Goal: Task Accomplishment & Management: Complete application form

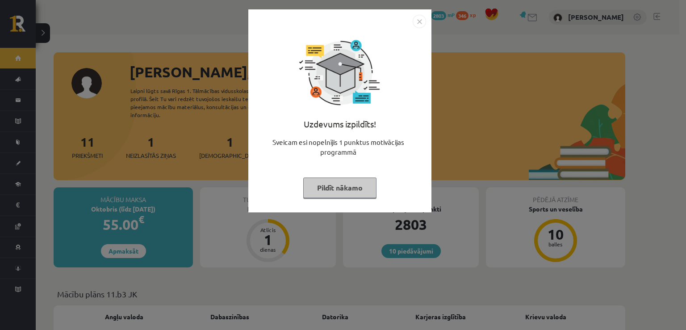
click at [418, 20] on img "Close" at bounding box center [419, 21] width 13 height 13
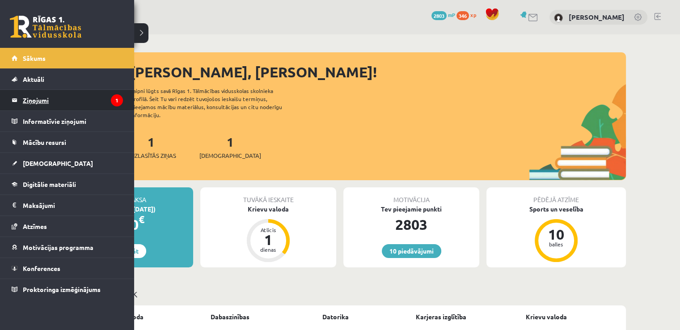
click at [47, 102] on legend "Ziņojumi 1" at bounding box center [73, 100] width 100 height 21
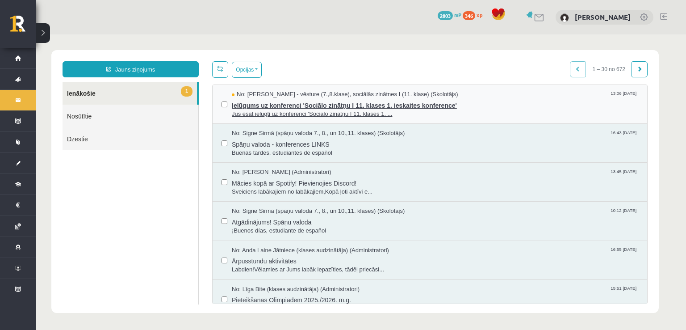
click at [513, 99] on span "Ielūgums uz konferenci 'Sociālo zinātņu I 11. klases 1. ieskaites konference'" at bounding box center [435, 104] width 407 height 11
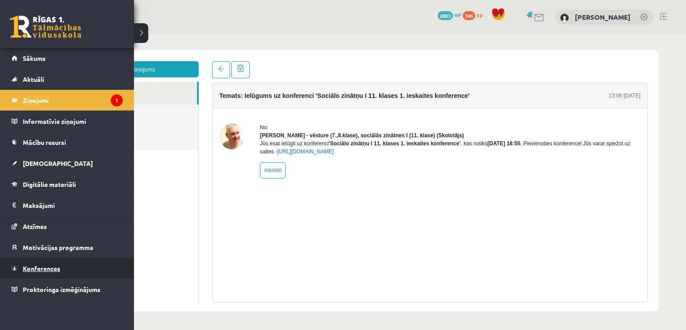
click at [20, 262] on link "Konferences" at bounding box center [67, 268] width 111 height 21
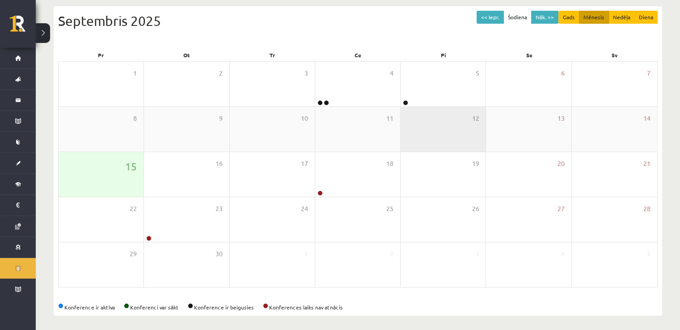
scroll to position [97, 0]
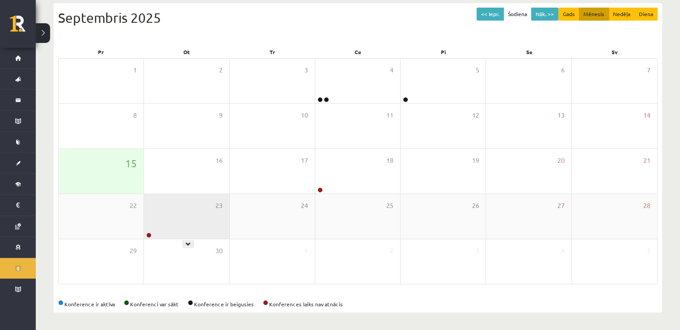
click at [185, 237] on div "23" at bounding box center [186, 216] width 85 height 45
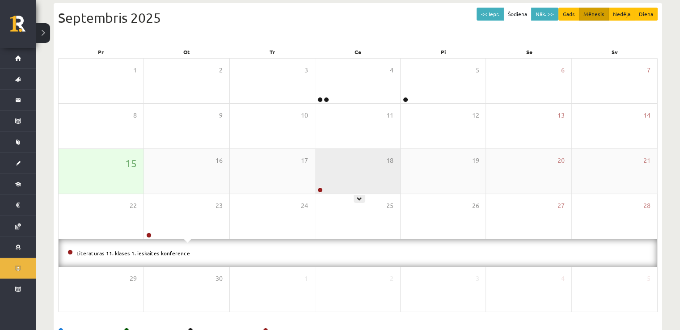
click at [337, 163] on div "18" at bounding box center [357, 171] width 85 height 45
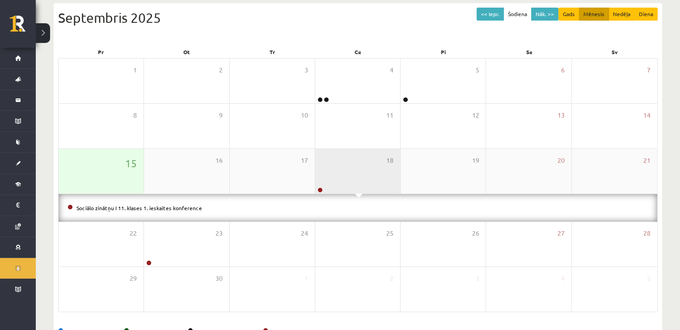
click at [331, 167] on div "18" at bounding box center [357, 171] width 85 height 45
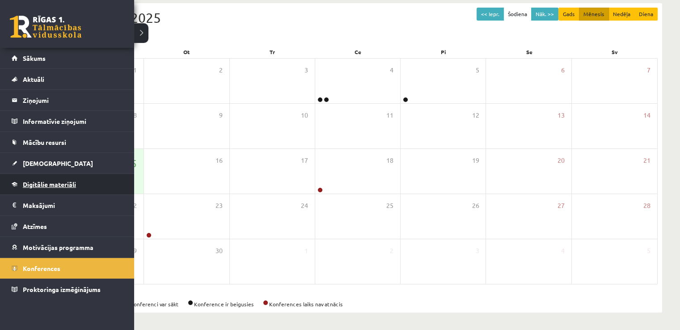
click at [38, 189] on link "Digitālie materiāli" at bounding box center [67, 184] width 111 height 21
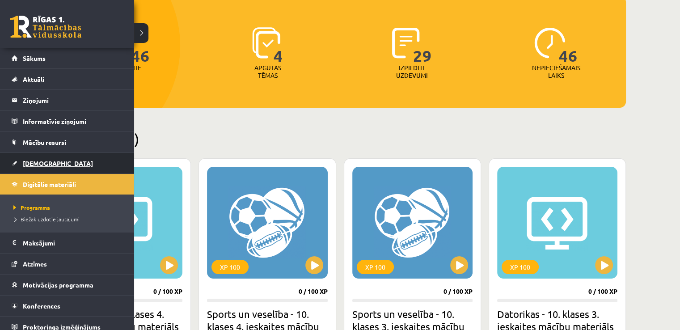
click at [20, 161] on link "[DEMOGRAPHIC_DATA]" at bounding box center [67, 163] width 111 height 21
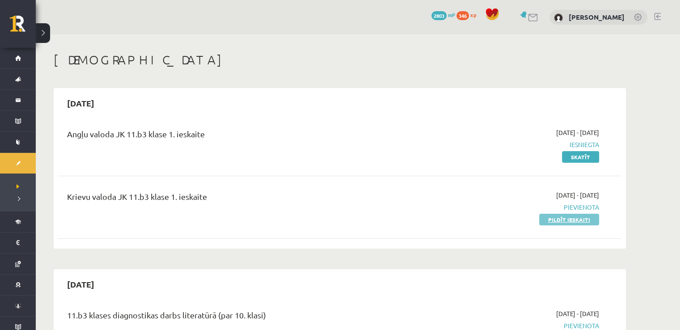
click at [590, 222] on link "Pildīt ieskaiti" at bounding box center [569, 220] width 60 height 12
click at [565, 222] on link "Pildīt ieskaiti" at bounding box center [569, 220] width 60 height 12
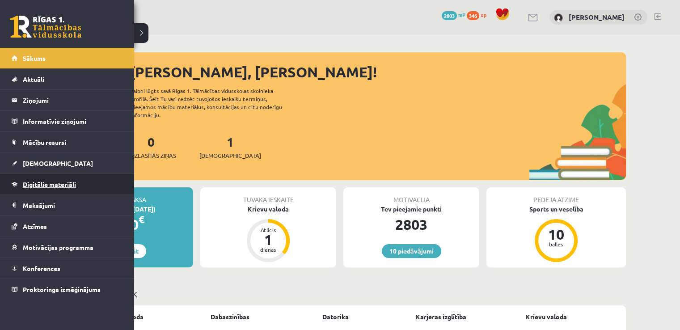
click at [27, 179] on link "Digitālie materiāli" at bounding box center [67, 184] width 111 height 21
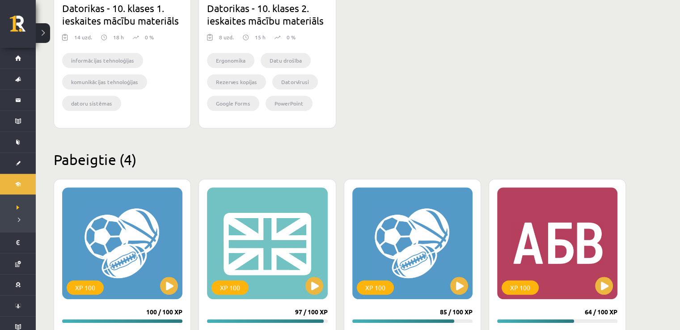
scroll to position [840, 0]
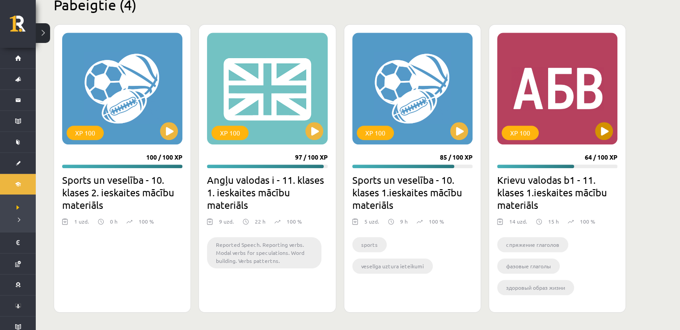
click at [545, 77] on div "XP 100" at bounding box center [557, 89] width 120 height 112
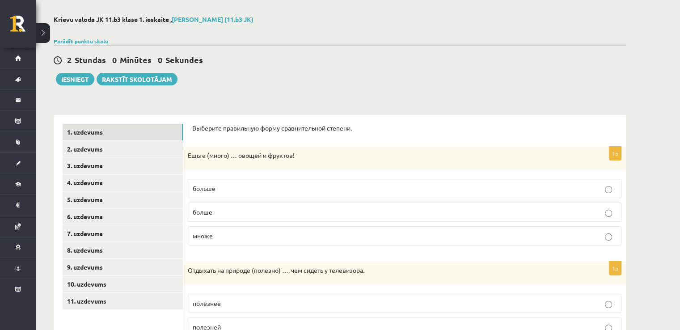
scroll to position [89, 0]
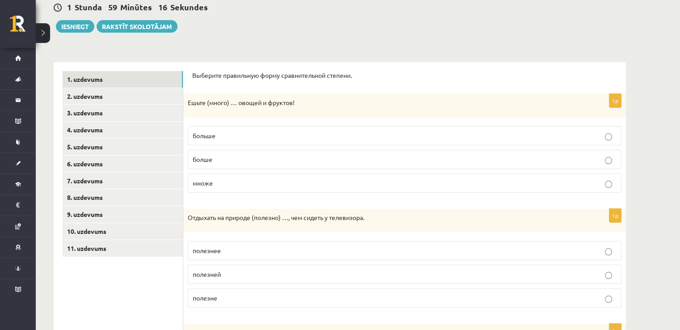
click at [470, 177] on label "множе" at bounding box center [404, 182] width 433 height 19
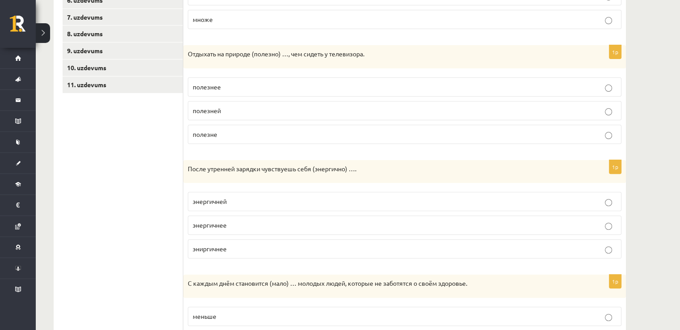
scroll to position [268, 0]
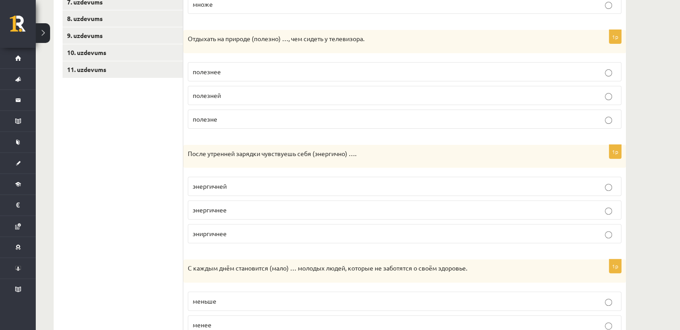
click at [273, 64] on label "полезнее" at bounding box center [404, 71] width 433 height 19
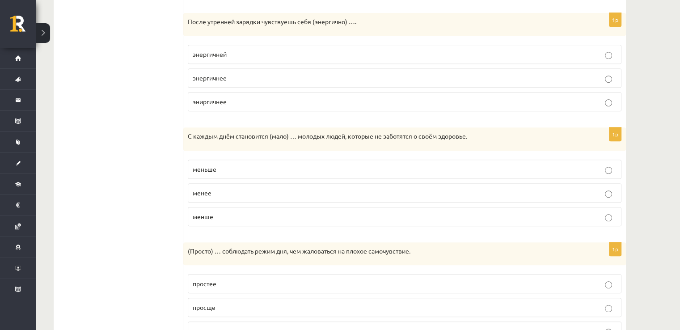
scroll to position [402, 0]
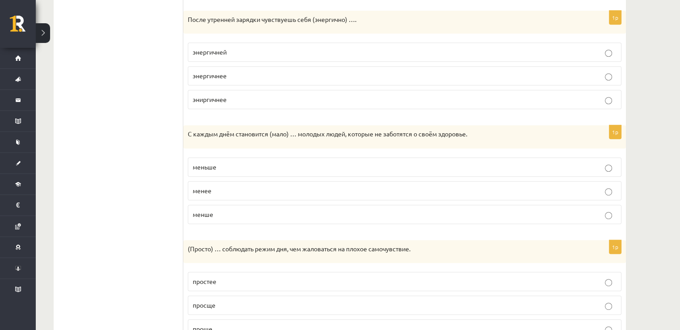
click at [280, 52] on p "энергичней" at bounding box center [405, 51] width 424 height 9
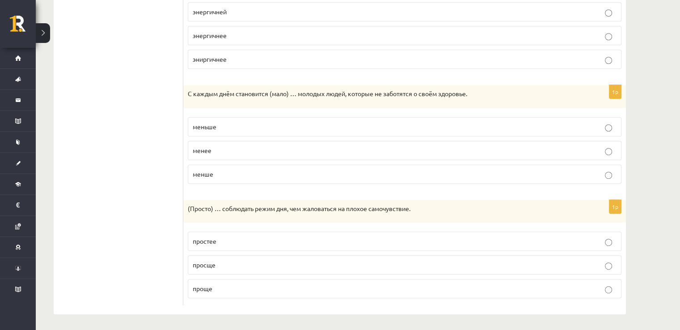
click at [247, 117] on label "меньше" at bounding box center [404, 126] width 433 height 19
click at [254, 285] on p "проще" at bounding box center [405, 288] width 424 height 9
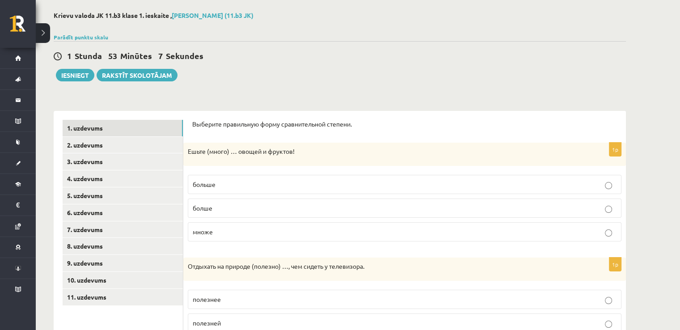
scroll to position [40, 0]
click at [149, 147] on link "2. uzdevums" at bounding box center [123, 145] width 120 height 17
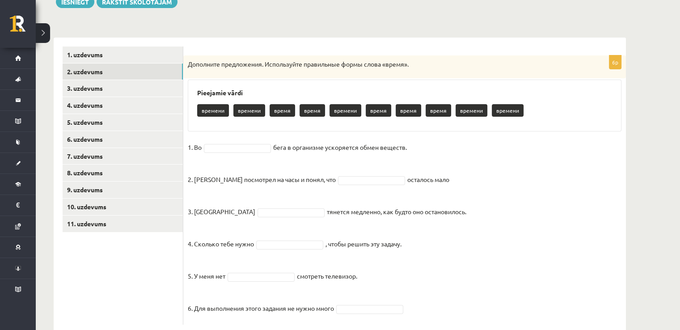
scroll to position [130, 0]
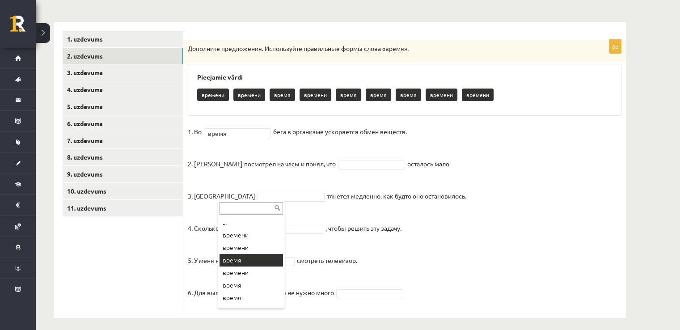
drag, startPoint x: 258, startPoint y: 262, endPoint x: 263, endPoint y: 254, distance: 9.4
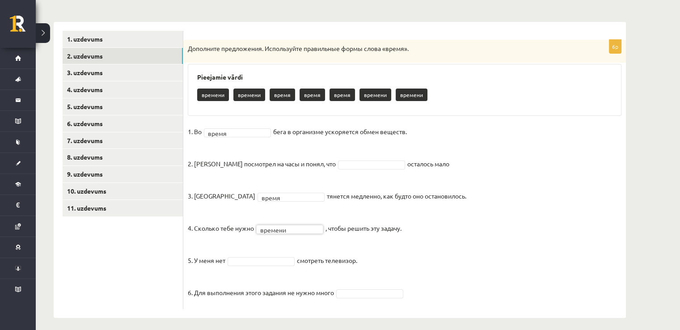
scroll to position [135, 0]
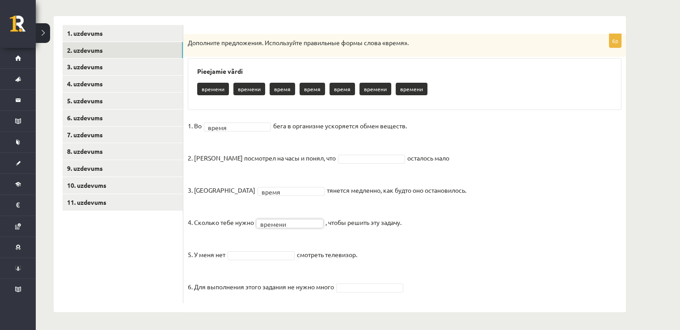
click at [248, 259] on fieldset "1. Во время ***** бега в организме ускоряется обмен веществ. 2. Андрис посмотре…" at bounding box center [404, 209] width 433 height 180
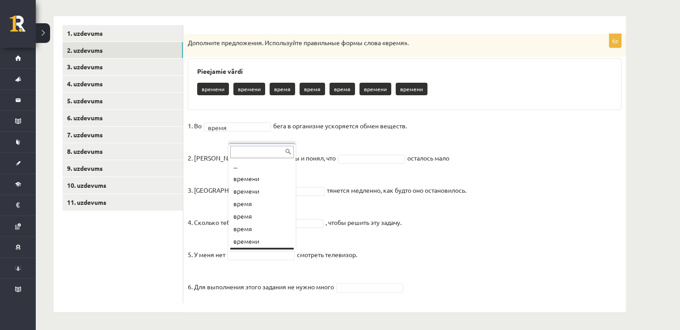
scroll to position [11, 0]
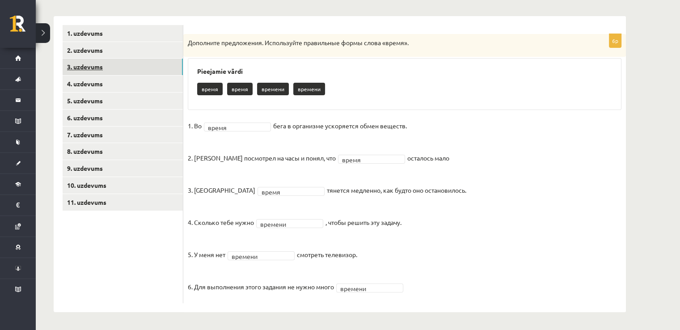
click at [144, 62] on link "3. uzdevums" at bounding box center [123, 67] width 120 height 17
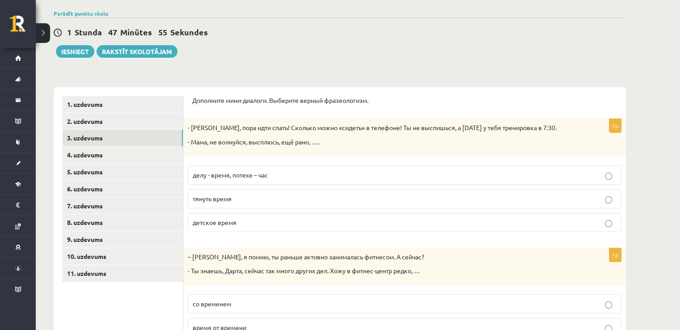
scroll to position [0, 0]
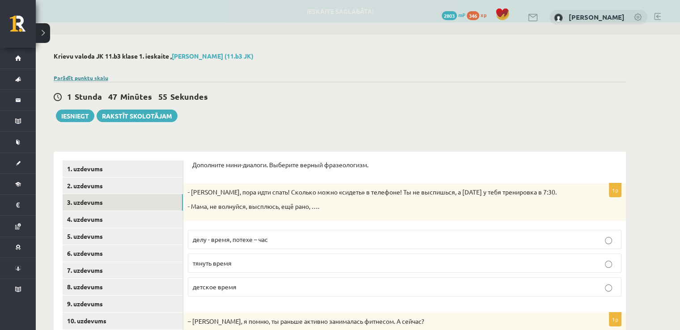
click at [97, 78] on link "Parādīt punktu skalu" at bounding box center [81, 77] width 55 height 7
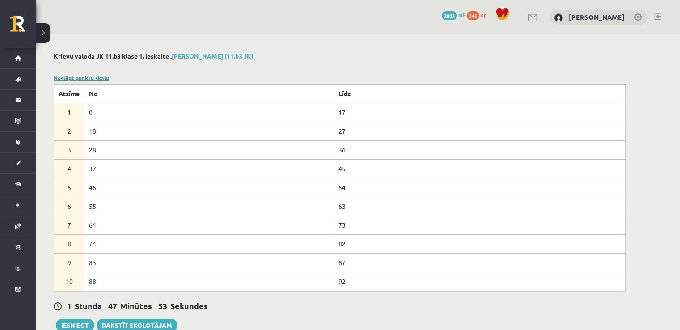
click at [97, 78] on link "Noslēpt punktu skalu" at bounding box center [81, 77] width 55 height 7
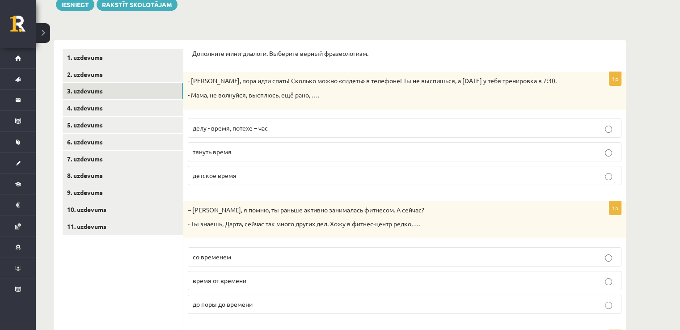
scroll to position [89, 0]
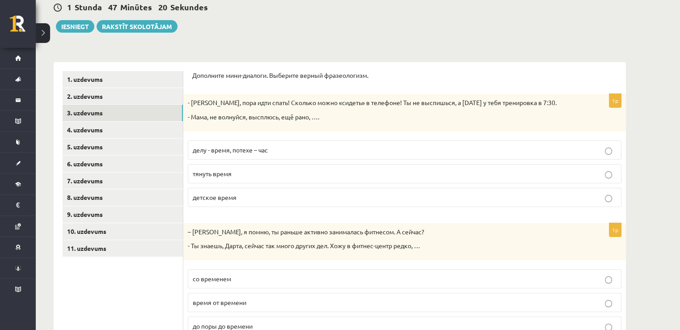
click at [224, 193] on span "детское время" at bounding box center [215, 197] width 44 height 8
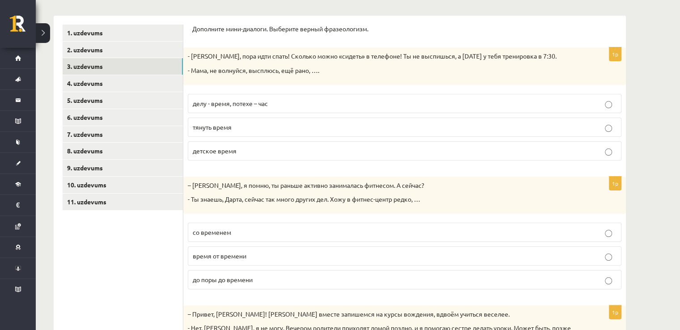
scroll to position [223, 0]
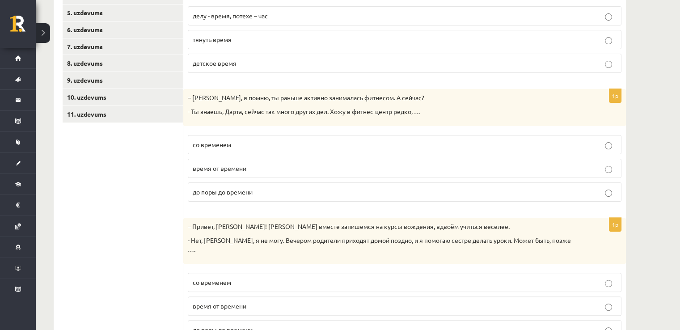
click at [470, 168] on p "время от времени" at bounding box center [405, 168] width 424 height 9
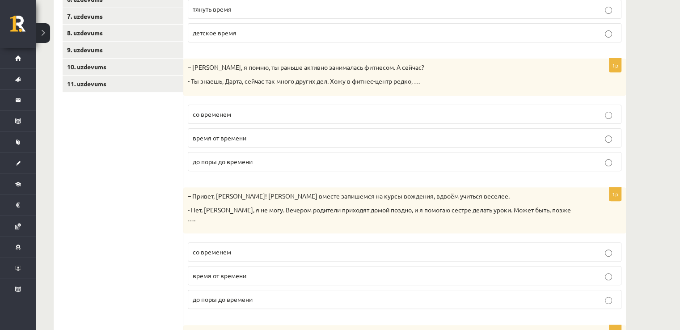
scroll to position [357, 0]
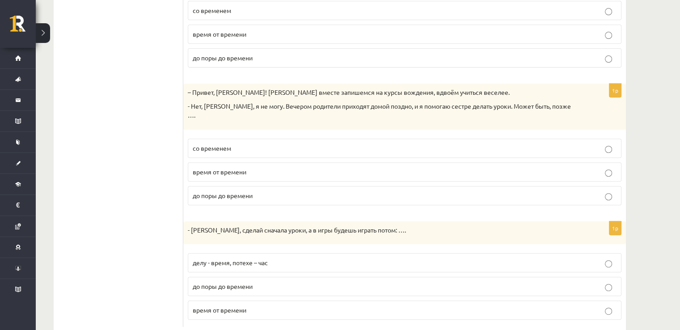
click at [310, 143] on label "со временем" at bounding box center [404, 148] width 433 height 19
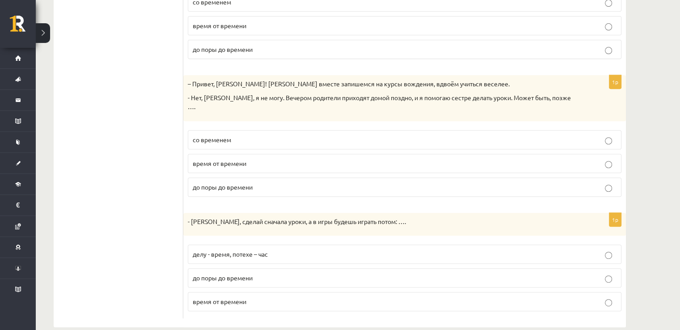
scroll to position [370, 0]
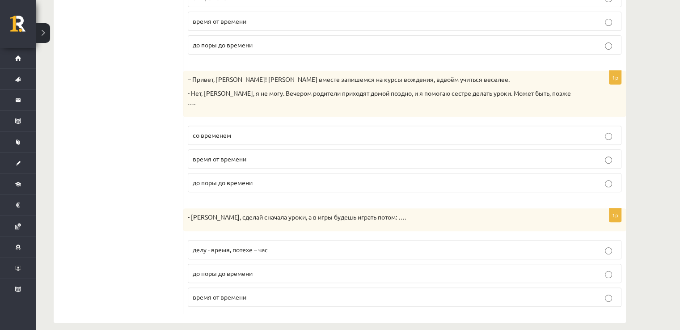
click at [217, 245] on p "делу - время, потехе – час" at bounding box center [405, 249] width 424 height 9
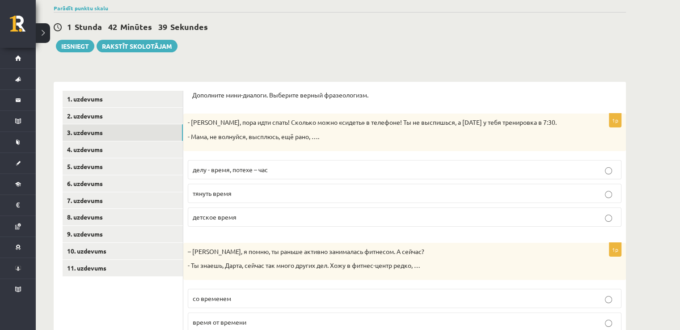
scroll to position [58, 0]
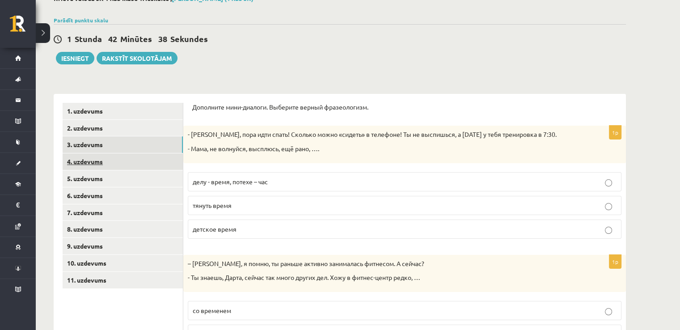
click at [82, 162] on link "4. uzdevums" at bounding box center [123, 161] width 120 height 17
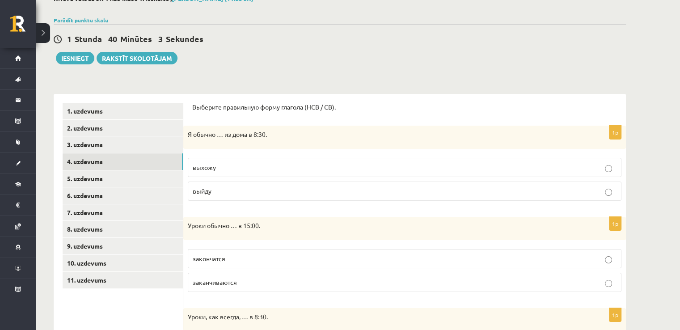
click at [271, 168] on p "выхожу" at bounding box center [405, 167] width 424 height 9
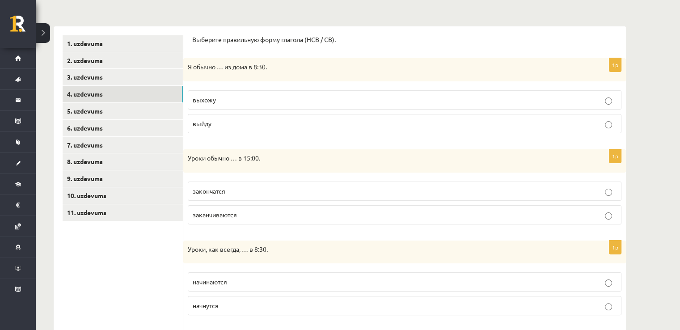
scroll to position [147, 0]
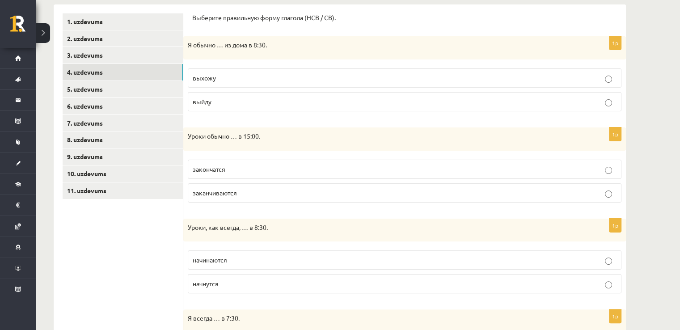
click at [243, 197] on label "заканчиваются" at bounding box center [404, 192] width 433 height 19
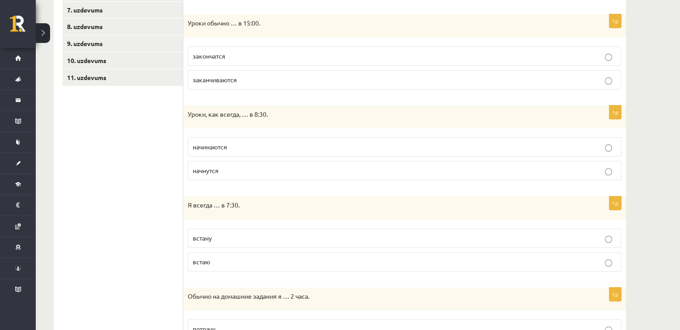
scroll to position [281, 0]
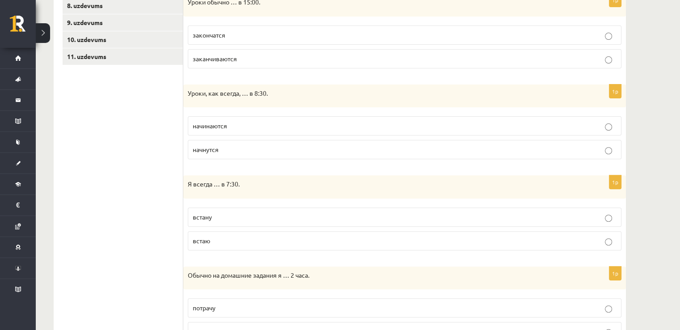
click at [215, 126] on span "начинаются" at bounding box center [210, 126] width 34 height 8
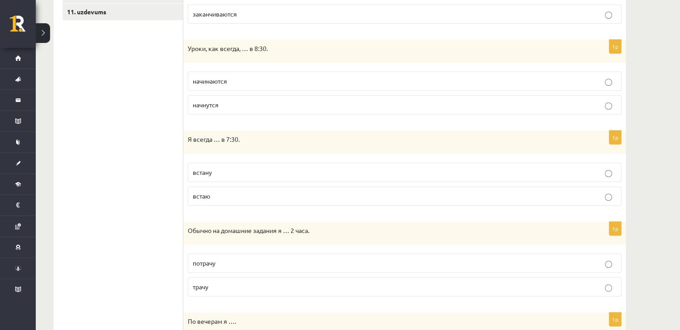
click at [214, 199] on label "встаю" at bounding box center [404, 195] width 433 height 19
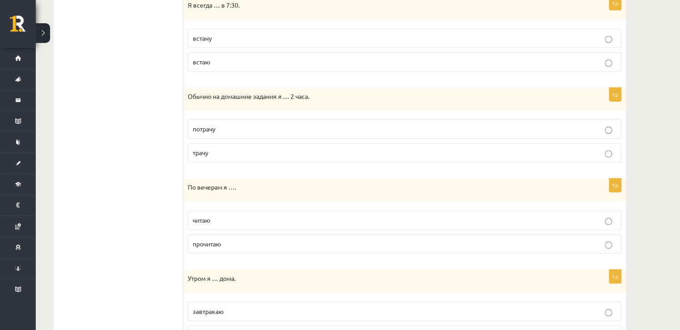
scroll to position [504, 0]
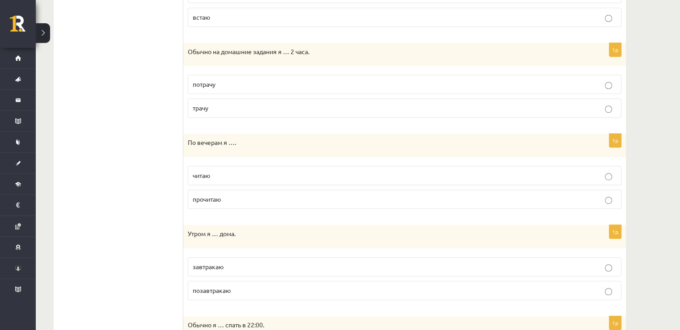
click at [234, 108] on p "трачу" at bounding box center [405, 107] width 424 height 9
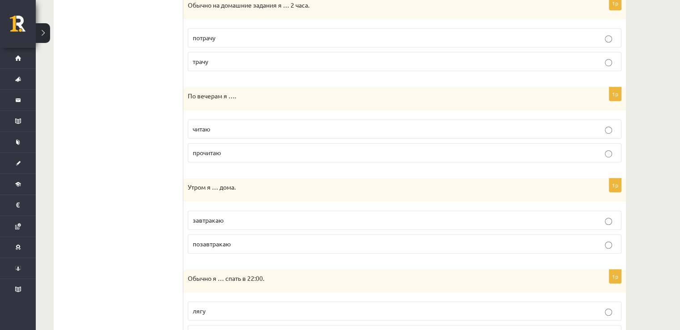
scroll to position [553, 0]
click at [237, 130] on label "читаю" at bounding box center [404, 127] width 433 height 19
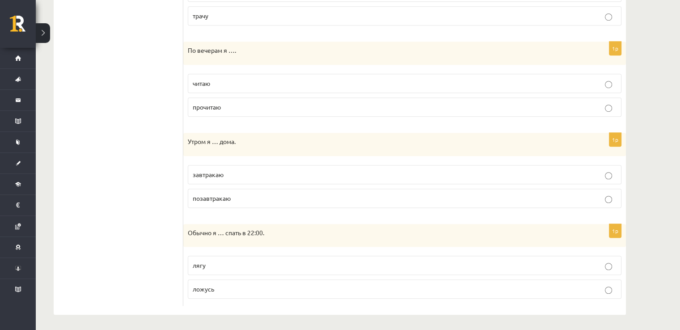
click at [245, 172] on p "завтракаю" at bounding box center [405, 174] width 424 height 9
click at [219, 292] on label "ложусь" at bounding box center [404, 288] width 433 height 19
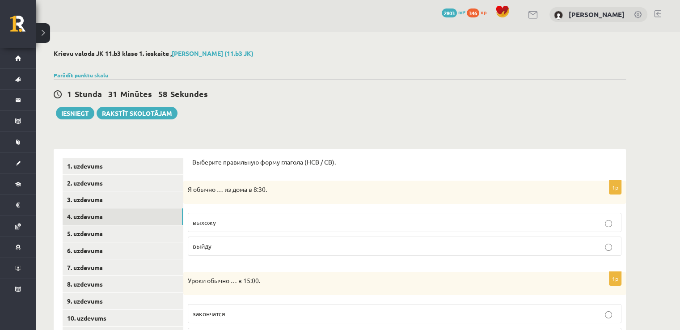
scroll to position [0, 0]
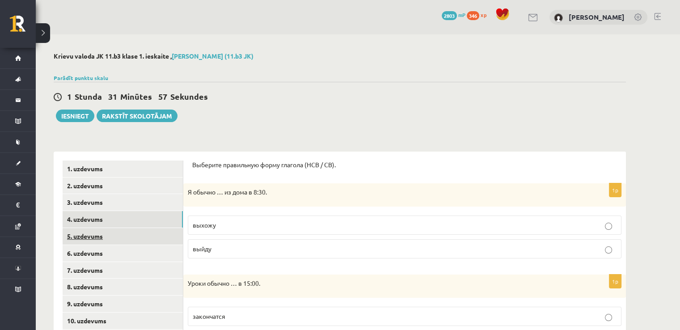
click at [109, 243] on link "5. uzdevums" at bounding box center [123, 236] width 120 height 17
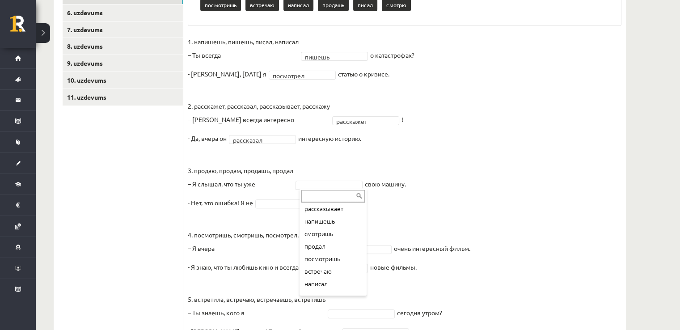
scroll to position [123, 0]
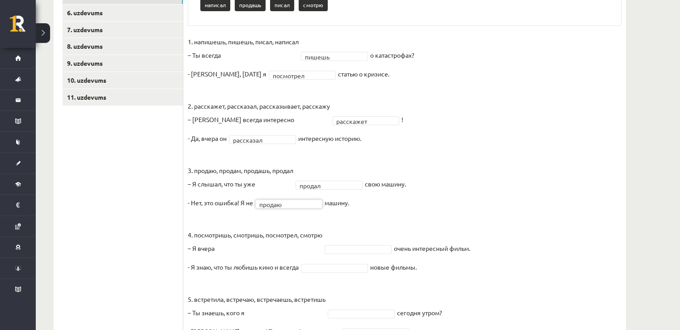
drag, startPoint x: 341, startPoint y: 250, endPoint x: 345, endPoint y: 248, distance: 4.6
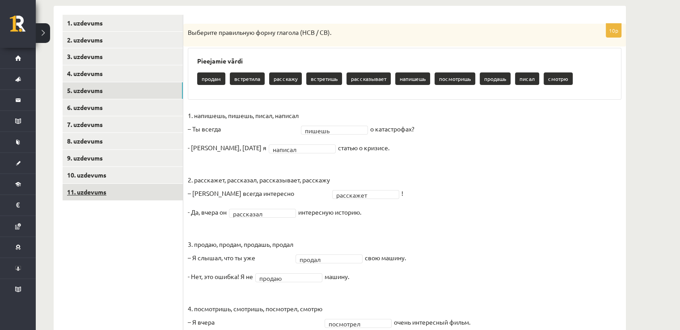
scroll to position [130, 0]
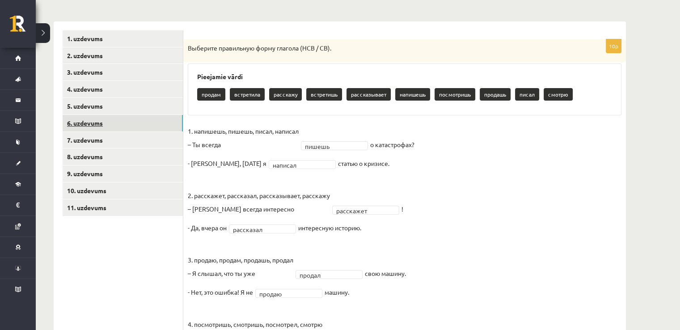
click at [137, 120] on link "6. uzdevums" at bounding box center [123, 123] width 120 height 17
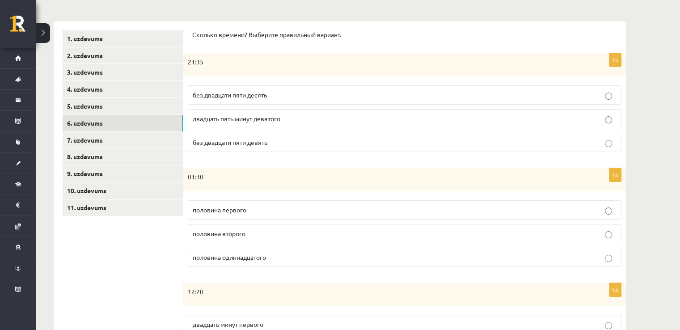
click at [93, 312] on ul "1. uzdevums 2. uzdevums 3. uzdevums 4. uzdevums 5. uzdevums 6. uzdevums 7. uzde…" at bounding box center [123, 324] width 121 height 588
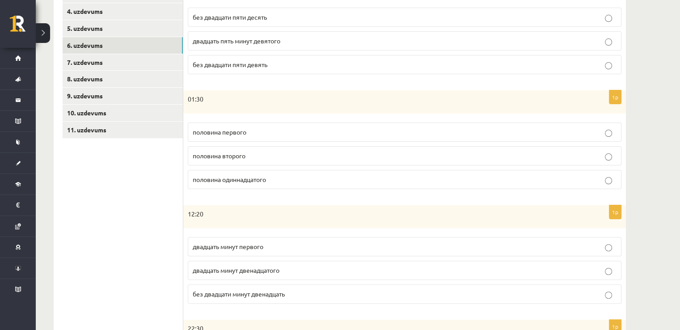
scroll to position [223, 0]
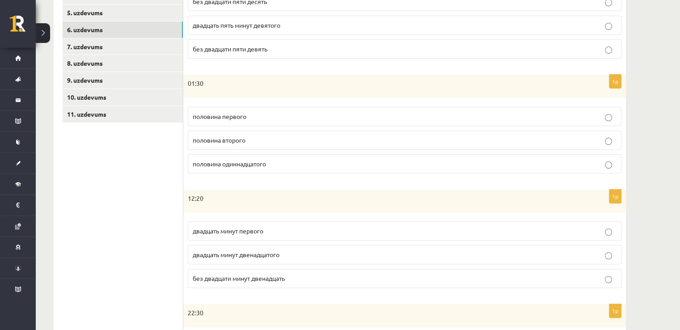
click at [227, 143] on p "половина второго" at bounding box center [405, 139] width 424 height 9
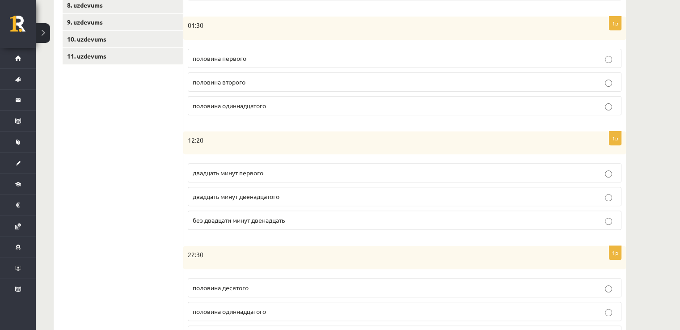
scroll to position [313, 0]
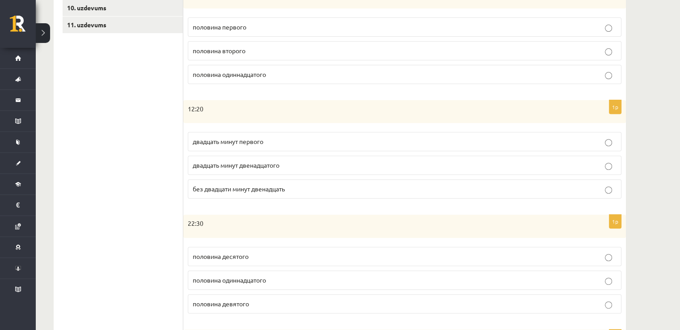
click at [284, 132] on label "двадцать минут первого" at bounding box center [404, 141] width 433 height 19
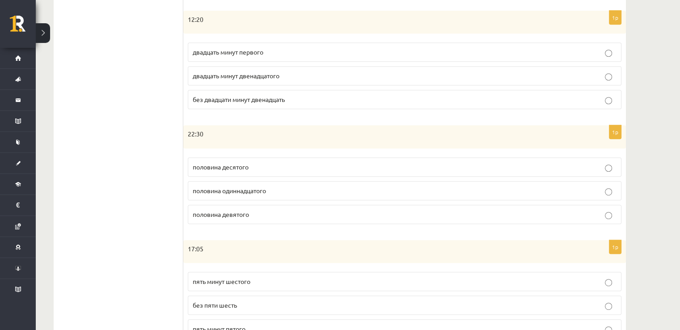
scroll to position [442, 0]
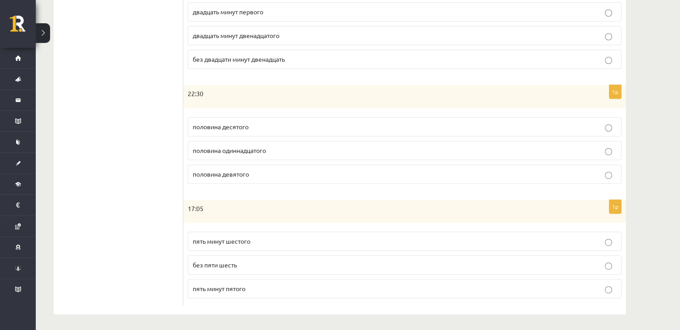
click at [230, 244] on label "пять минут шестого" at bounding box center [404, 240] width 433 height 19
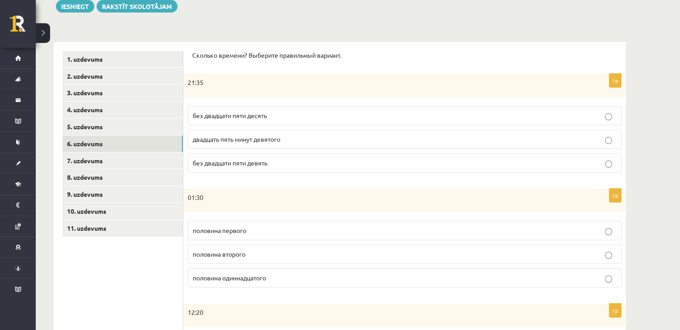
scroll to position [130, 0]
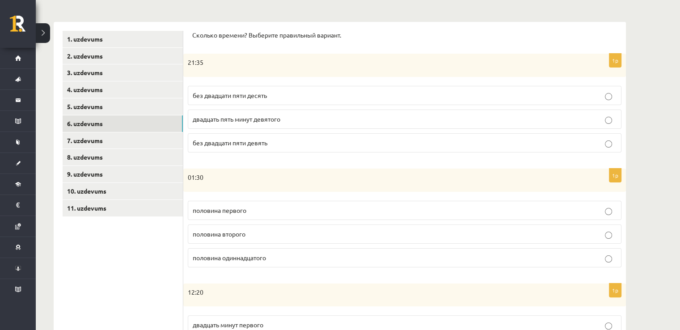
click at [280, 146] on p "без двадцати пяти девять" at bounding box center [405, 142] width 424 height 9
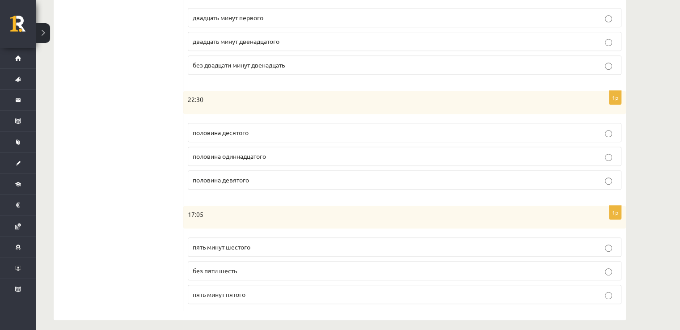
scroll to position [442, 0]
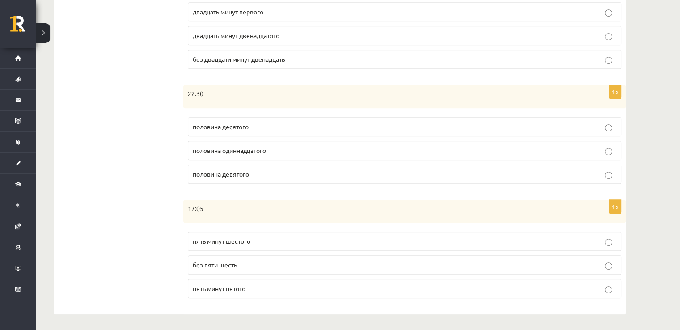
click at [214, 129] on p "половина десятого" at bounding box center [405, 126] width 424 height 9
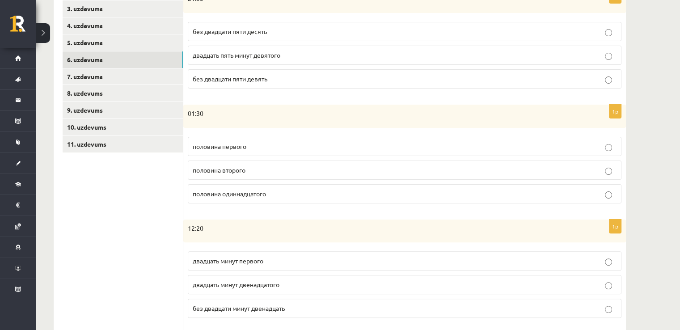
scroll to position [130, 0]
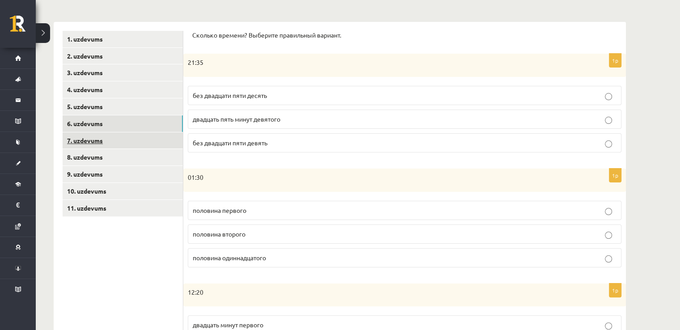
click at [128, 133] on link "7. uzdevums" at bounding box center [123, 140] width 120 height 17
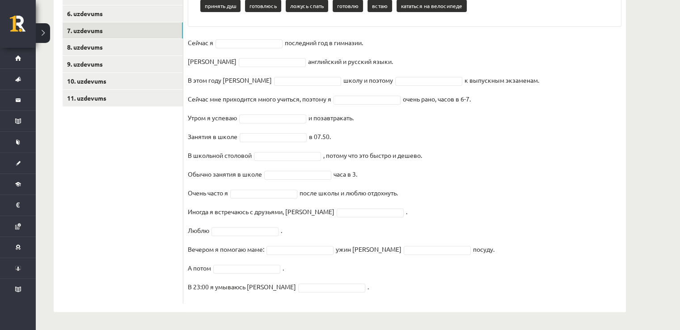
scroll to position [61, 0]
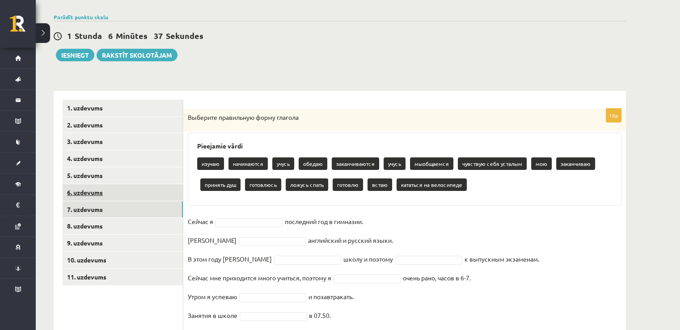
click at [83, 194] on link "6. uzdevums" at bounding box center [123, 192] width 120 height 17
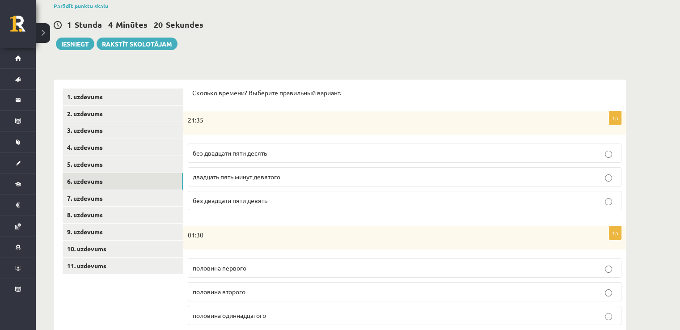
scroll to position [0, 0]
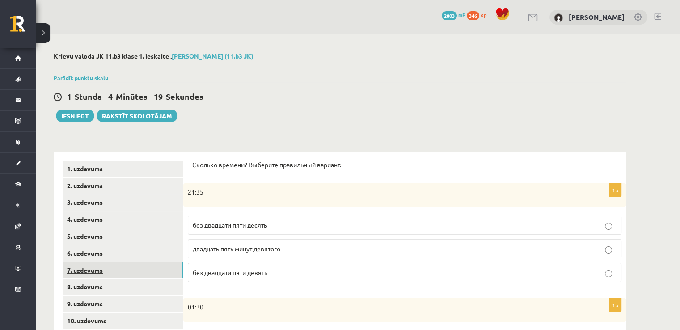
click at [145, 269] on link "7. uzdevums" at bounding box center [123, 270] width 120 height 17
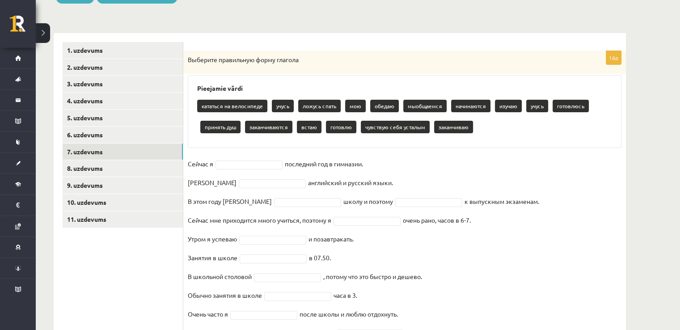
scroll to position [134, 0]
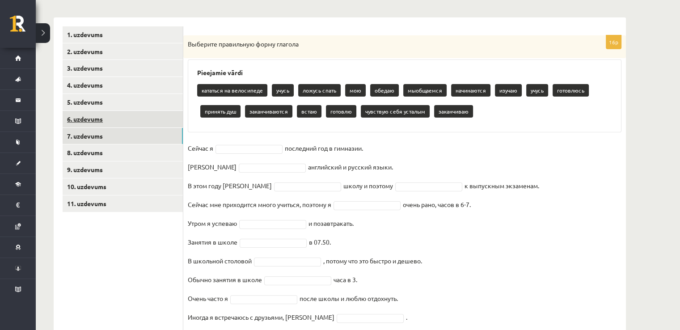
click at [168, 124] on link "6. uzdevums" at bounding box center [123, 119] width 120 height 17
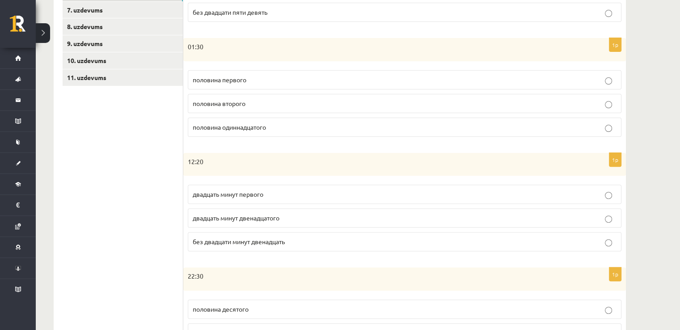
scroll to position [219, 0]
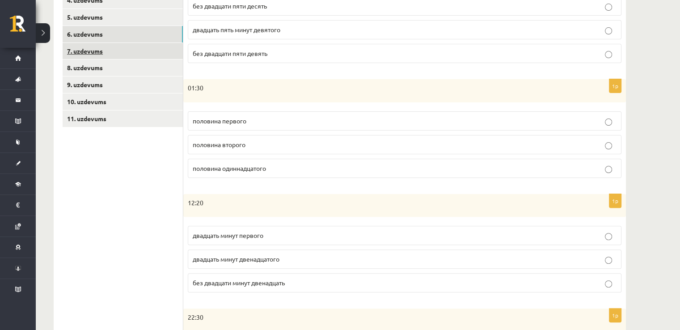
click at [142, 49] on link "7. uzdevums" at bounding box center [123, 51] width 120 height 17
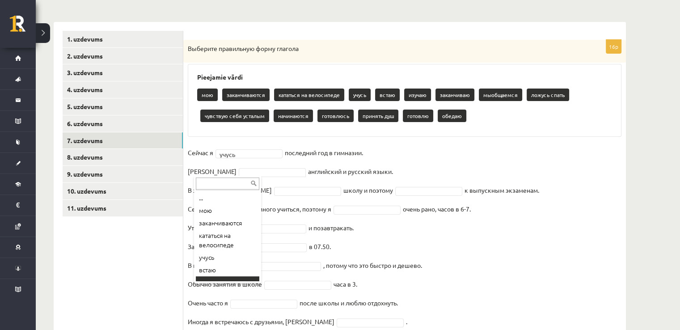
scroll to position [7, 0]
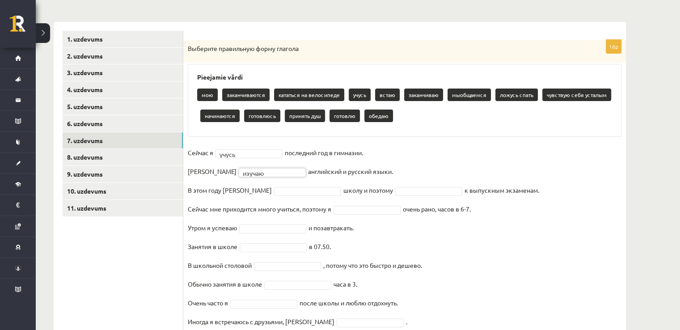
drag, startPoint x: 235, startPoint y: 189, endPoint x: 237, endPoint y: 195, distance: 6.9
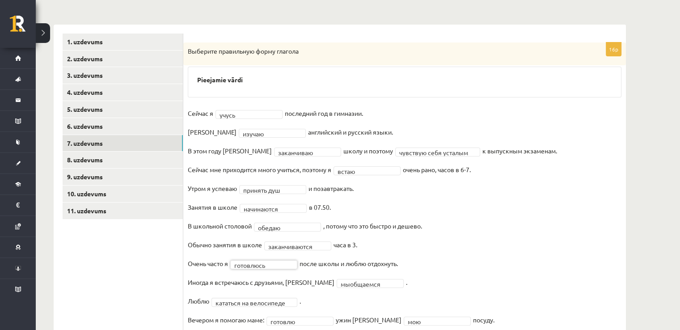
scroll to position [198, 0]
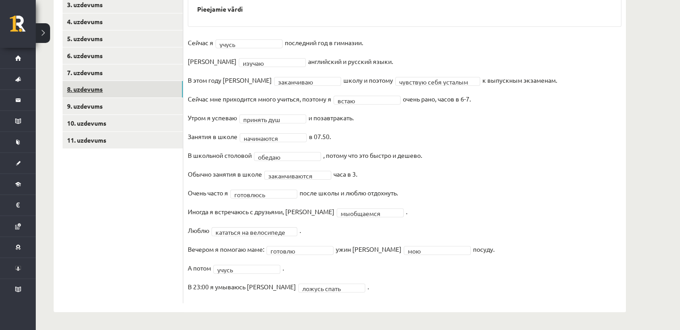
click at [152, 91] on link "8. uzdevums" at bounding box center [123, 89] width 120 height 17
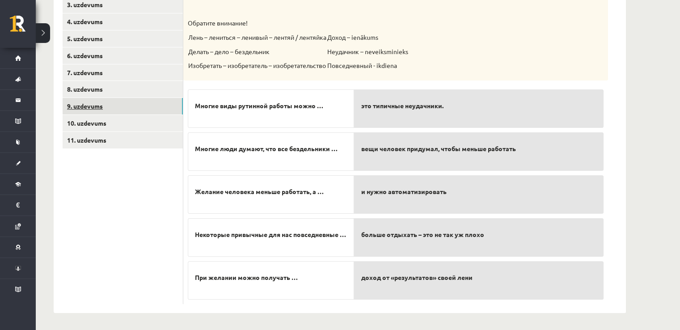
click at [145, 112] on link "9. uzdevums" at bounding box center [123, 106] width 120 height 17
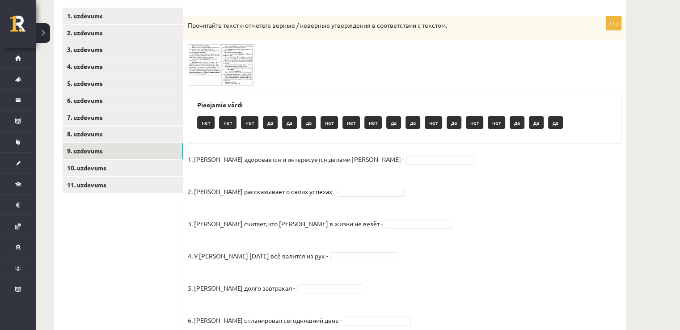
scroll to position [108, 0]
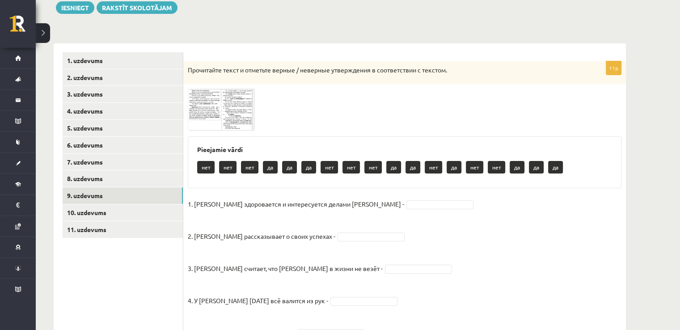
click at [224, 119] on img at bounding box center [221, 109] width 67 height 42
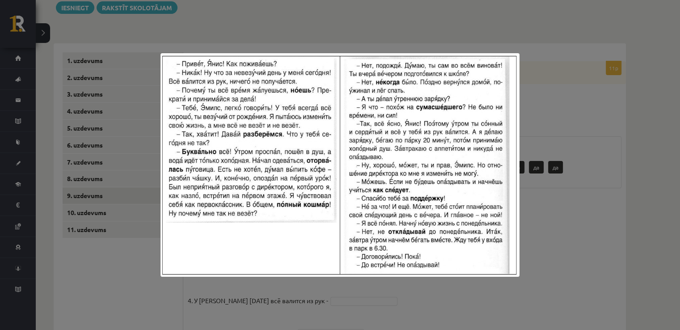
click at [504, 8] on div at bounding box center [340, 165] width 680 height 330
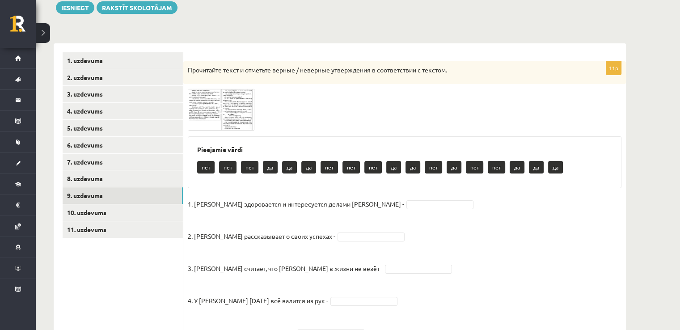
click at [204, 95] on img at bounding box center [221, 109] width 67 height 42
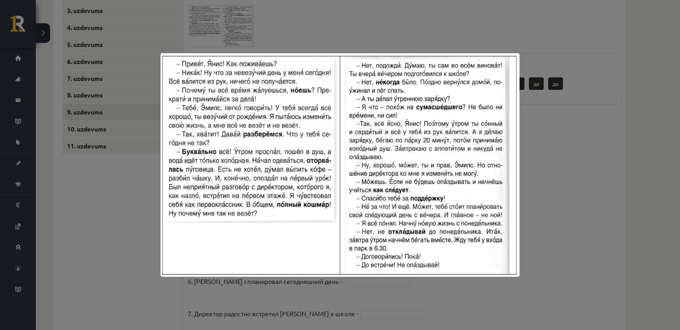
scroll to position [242, 0]
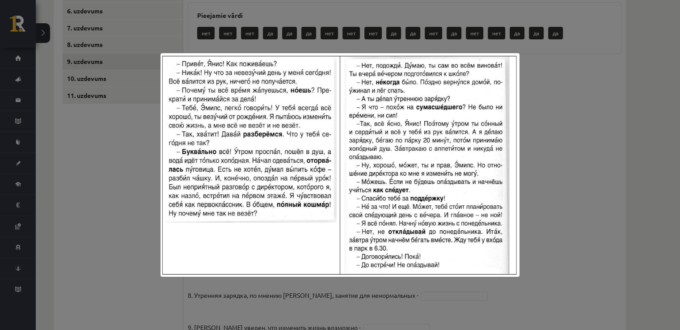
click at [599, 102] on div at bounding box center [340, 165] width 680 height 330
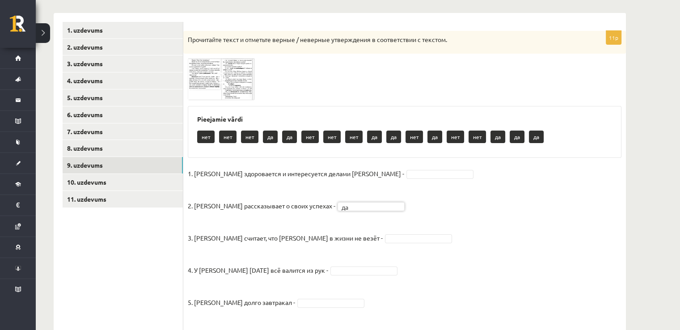
scroll to position [19, 0]
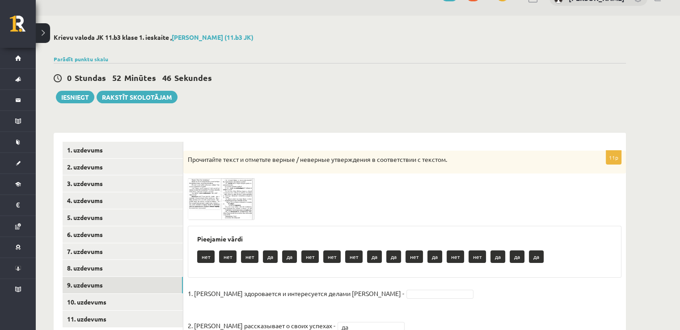
click at [196, 195] on img at bounding box center [221, 199] width 67 height 42
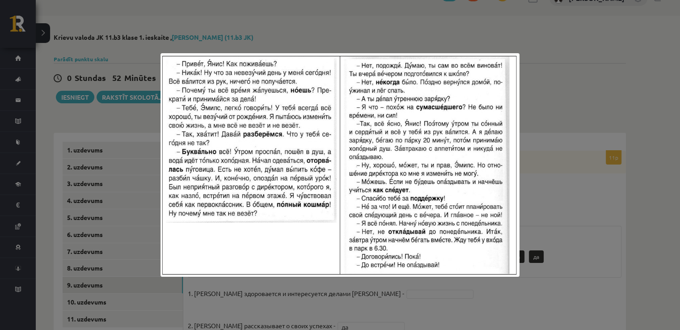
click at [306, 24] on div at bounding box center [340, 165] width 680 height 330
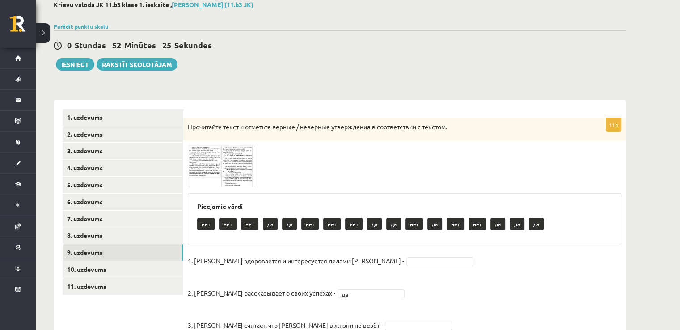
scroll to position [108, 0]
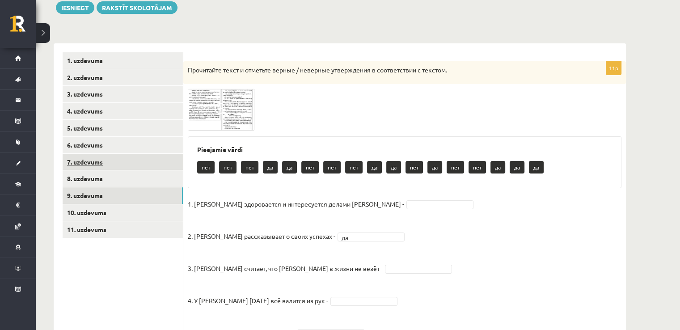
click at [94, 161] on link "7. uzdevums" at bounding box center [123, 162] width 120 height 17
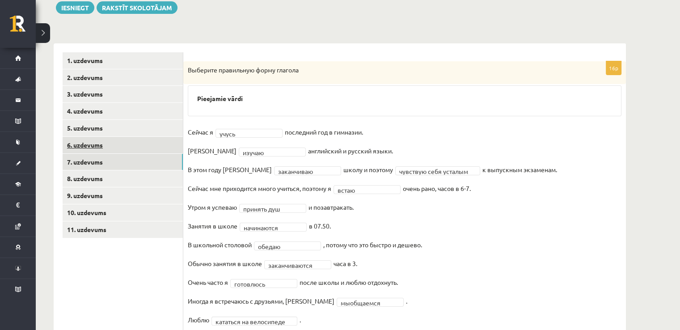
click at [139, 138] on link "6. uzdevums" at bounding box center [123, 145] width 120 height 17
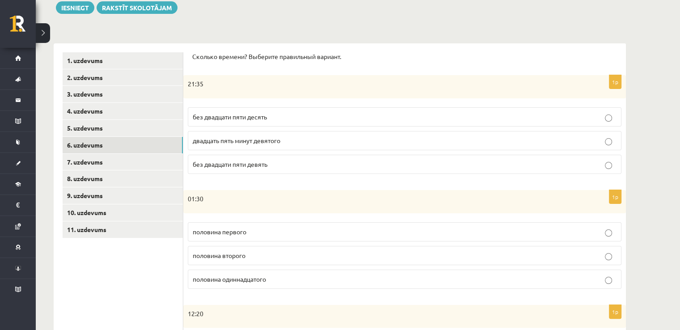
click at [300, 113] on p "без двадцати пяти десять" at bounding box center [405, 116] width 424 height 9
drag, startPoint x: 295, startPoint y: 141, endPoint x: 291, endPoint y: 155, distance: 14.7
click at [294, 142] on p "двадцать пять минут девятого" at bounding box center [405, 140] width 424 height 9
click at [291, 161] on p "без двадцати пяти девять" at bounding box center [405, 164] width 424 height 9
click at [281, 121] on p "без двадцати пяти десять" at bounding box center [405, 116] width 424 height 9
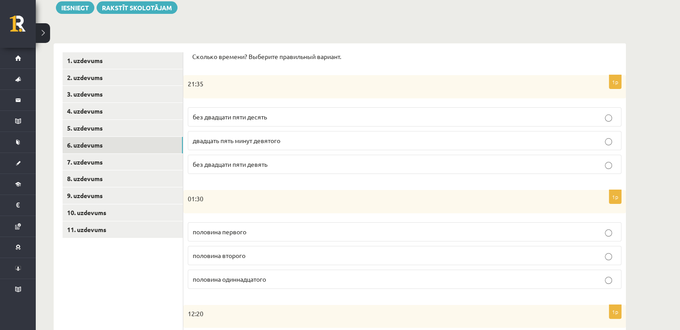
drag, startPoint x: 281, startPoint y: 139, endPoint x: 281, endPoint y: 145, distance: 5.4
click at [280, 140] on span "двадцать пять минут девятого" at bounding box center [237, 140] width 88 height 8
click at [281, 163] on p "без двадцати пяти девять" at bounding box center [405, 164] width 424 height 9
click at [275, 118] on p "без двадцати пяти десять" at bounding box center [405, 116] width 424 height 9
click at [275, 136] on span "двадцать пять минут девятого" at bounding box center [237, 140] width 88 height 8
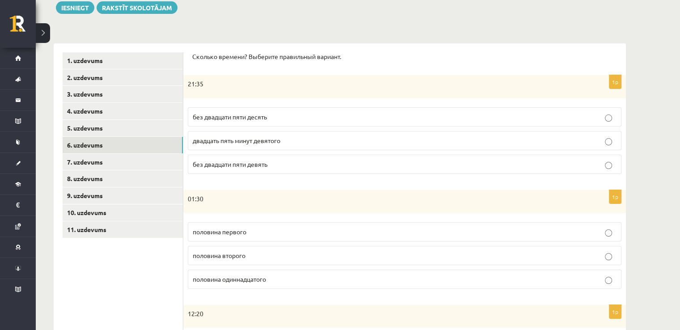
click at [289, 118] on p "без двадцати пяти десять" at bounding box center [405, 116] width 424 height 9
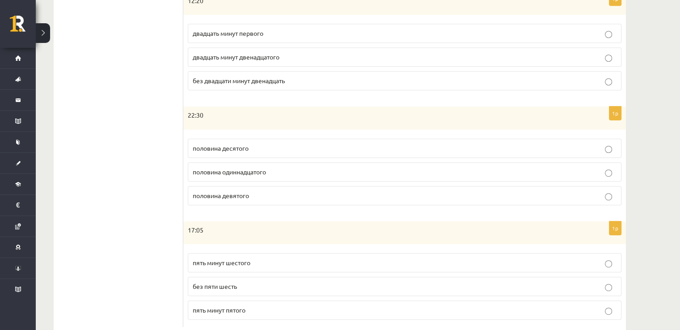
scroll to position [442, 0]
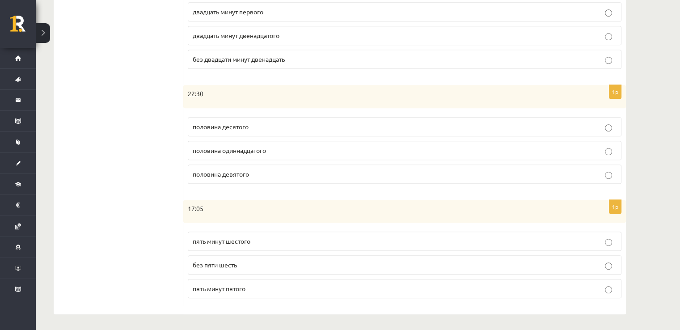
click at [592, 150] on p "половина одиннадцатого" at bounding box center [405, 150] width 424 height 9
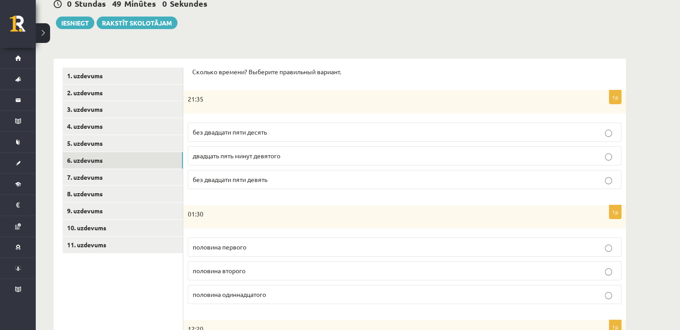
scroll to position [81, 0]
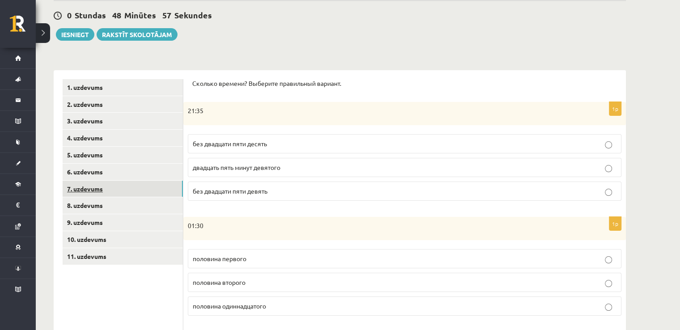
click at [156, 189] on link "7. uzdevums" at bounding box center [123, 189] width 120 height 17
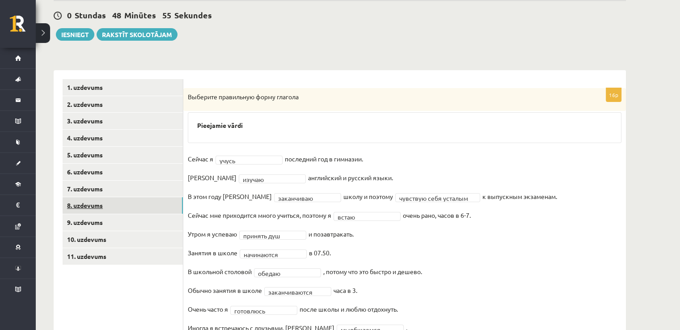
click at [150, 202] on link "8. uzdevums" at bounding box center [123, 205] width 120 height 17
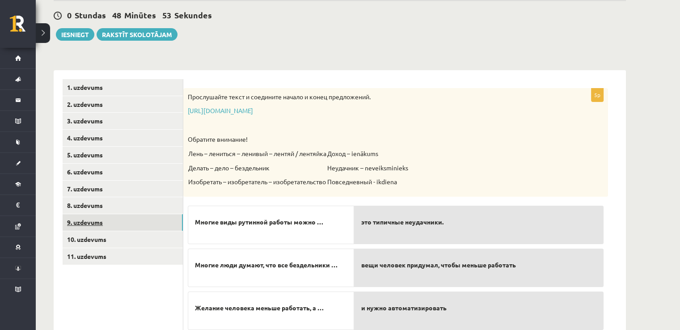
click at [113, 219] on link "9. uzdevums" at bounding box center [123, 222] width 120 height 17
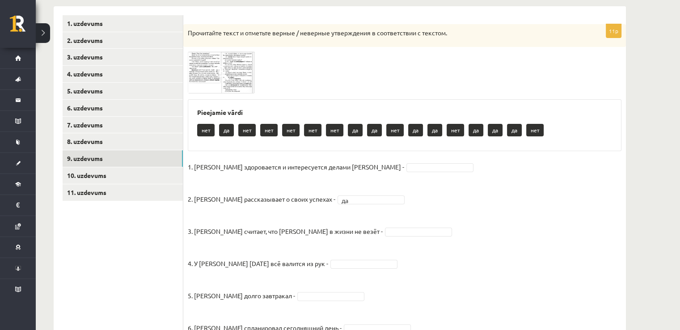
scroll to position [144, 0]
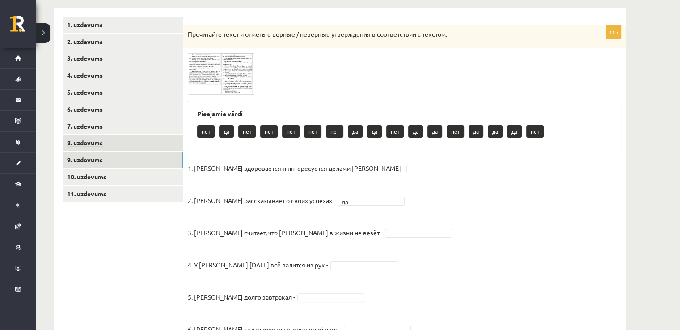
click at [147, 147] on link "8. uzdevums" at bounding box center [123, 142] width 120 height 17
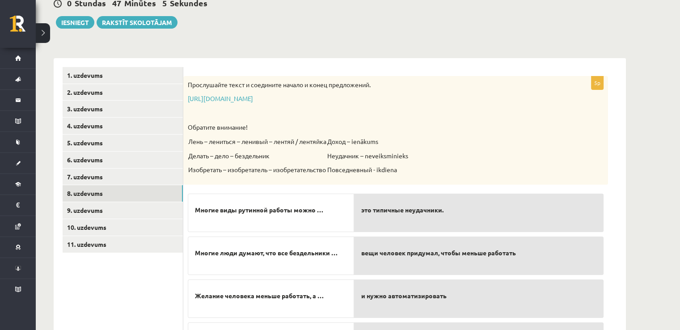
scroll to position [63, 0]
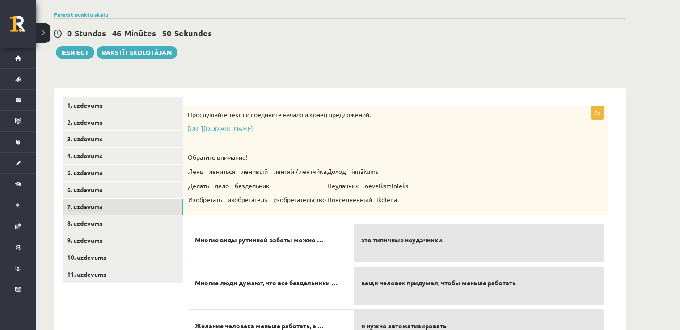
click at [116, 211] on link "7. uzdevums" at bounding box center [123, 206] width 120 height 17
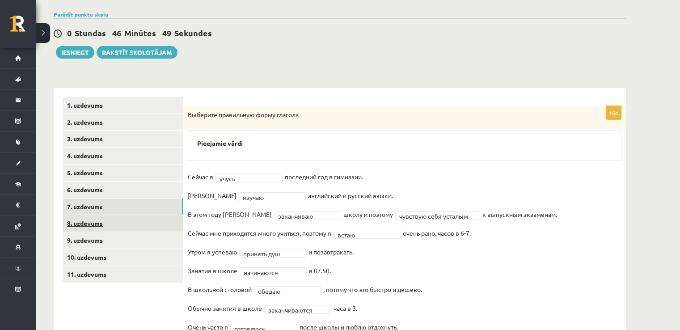
click at [120, 227] on link "8. uzdevums" at bounding box center [123, 223] width 120 height 17
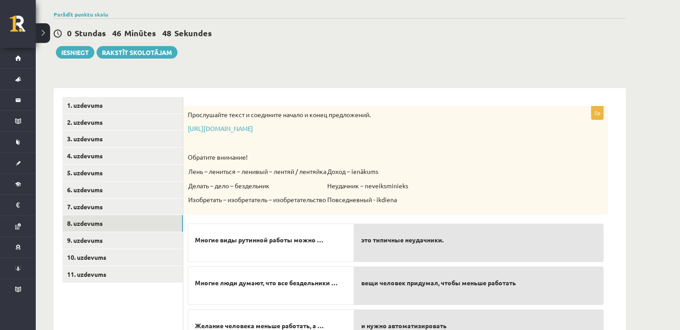
scroll to position [198, 0]
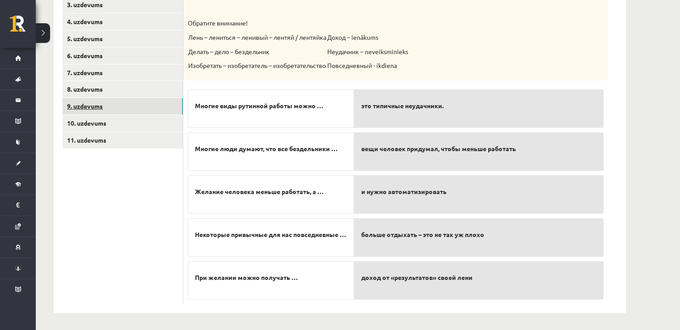
click at [155, 106] on link "9. uzdevums" at bounding box center [123, 106] width 120 height 17
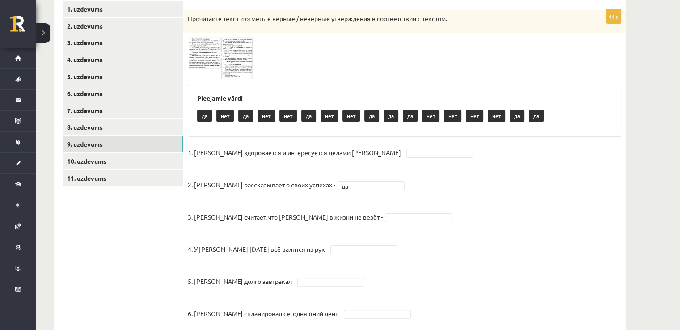
scroll to position [108, 0]
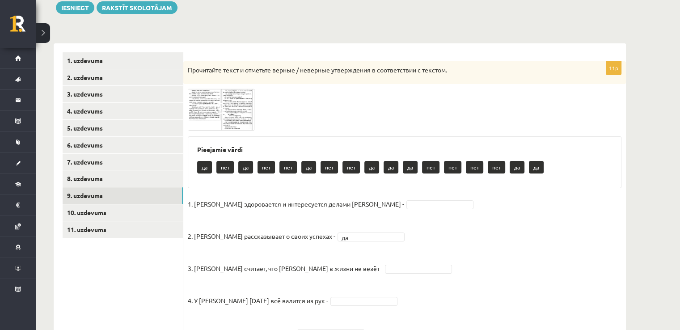
click at [240, 97] on img at bounding box center [221, 109] width 67 height 42
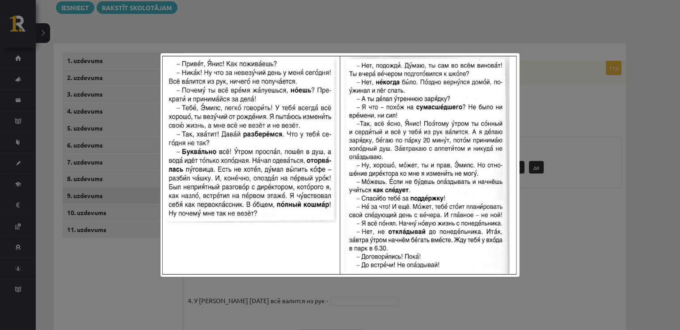
drag, startPoint x: 590, startPoint y: 160, endPoint x: 114, endPoint y: 168, distance: 475.9
click at [585, 160] on div at bounding box center [340, 165] width 680 height 330
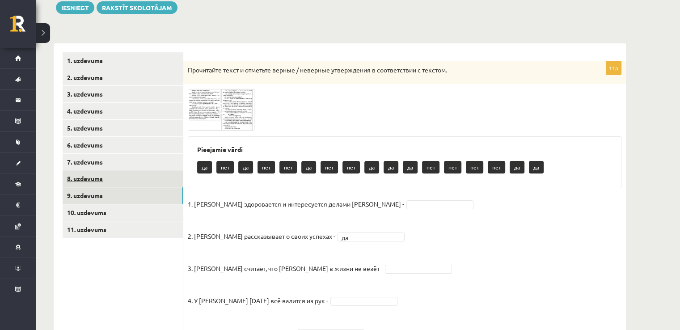
click at [115, 176] on link "8. uzdevums" at bounding box center [123, 178] width 120 height 17
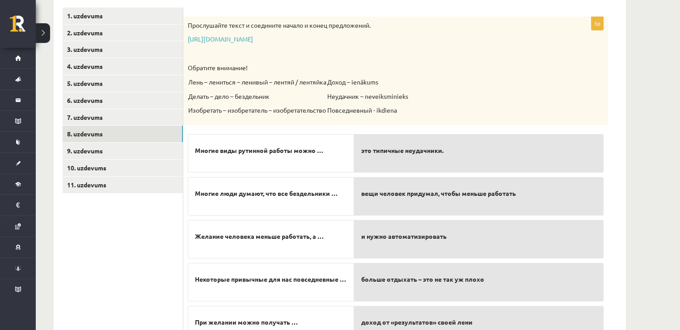
scroll to position [198, 0]
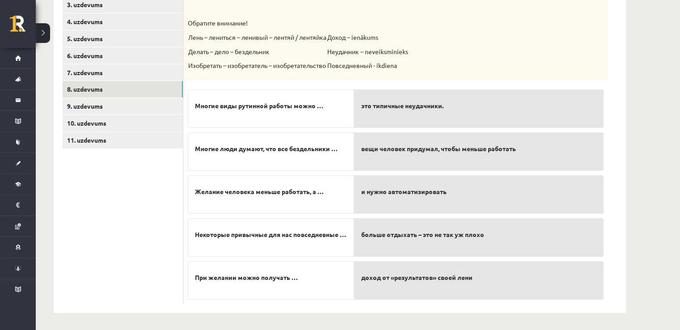
click at [373, 197] on p "и нужно автоматизировать" at bounding box center [478, 191] width 235 height 19
click at [441, 100] on p "это типичные неудачники." at bounding box center [478, 106] width 235 height 19
click at [380, 202] on div "и нужно автоматизировать" at bounding box center [478, 194] width 249 height 38
click at [452, 102] on p "это типичные неудачники." at bounding box center [478, 106] width 235 height 19
click at [432, 202] on div "и нужно автоматизировать" at bounding box center [478, 194] width 249 height 38
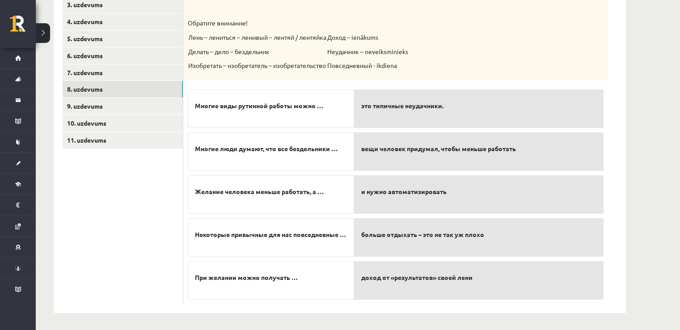
click at [485, 123] on div "это типичные неудачники." at bounding box center [478, 108] width 249 height 38
click at [489, 121] on div "это типичные неудачники." at bounding box center [478, 108] width 249 height 38
click at [489, 120] on div "это типичные неудачники." at bounding box center [478, 108] width 249 height 38
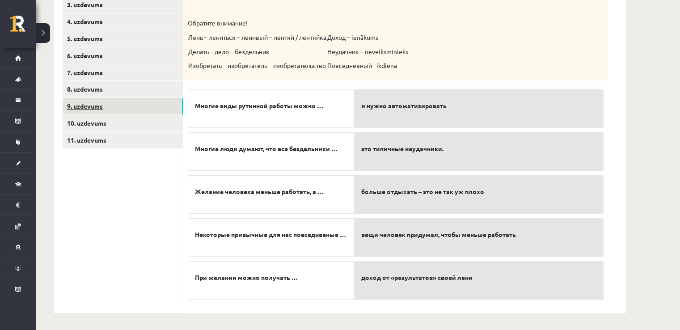
click at [141, 103] on link "9. uzdevums" at bounding box center [123, 106] width 120 height 17
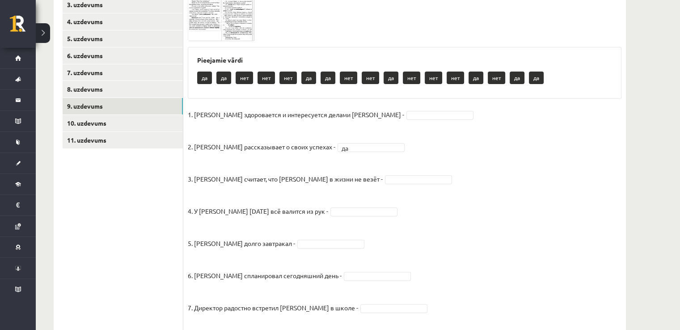
click at [210, 45] on div "11p Прочитайте текст и отметьте верные / неверные утверждения в соответствии с …" at bounding box center [404, 219] width 442 height 494
click at [213, 39] on img at bounding box center [221, 20] width 67 height 42
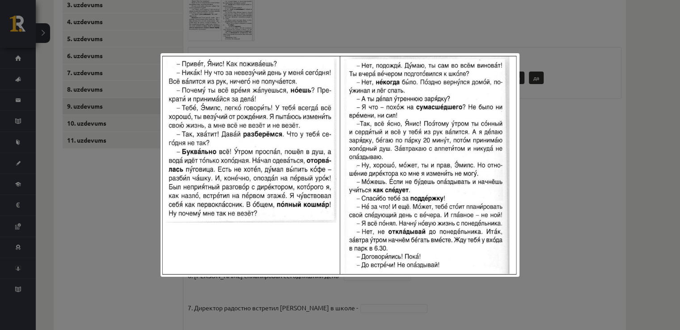
click at [94, 208] on div at bounding box center [340, 165] width 680 height 330
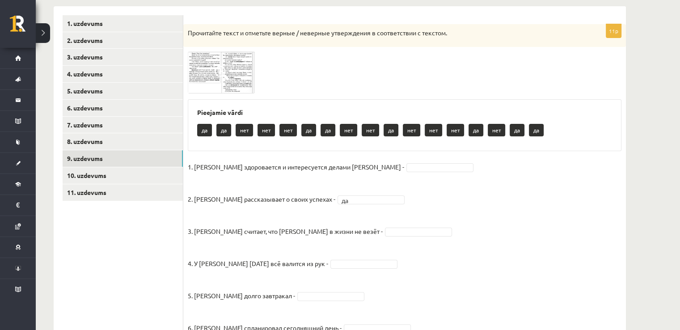
scroll to position [48, 0]
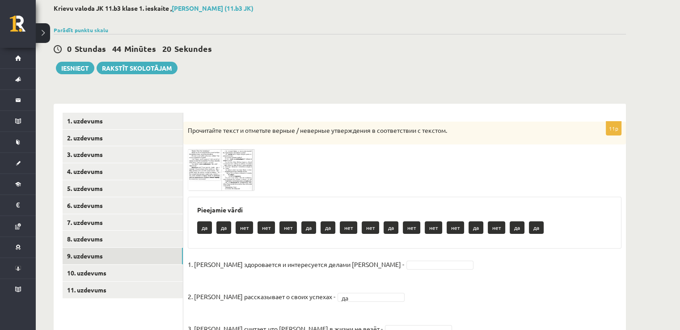
click at [198, 177] on img at bounding box center [221, 170] width 67 height 42
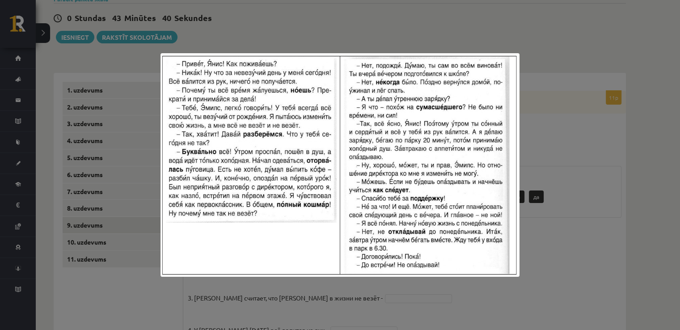
scroll to position [137, 0]
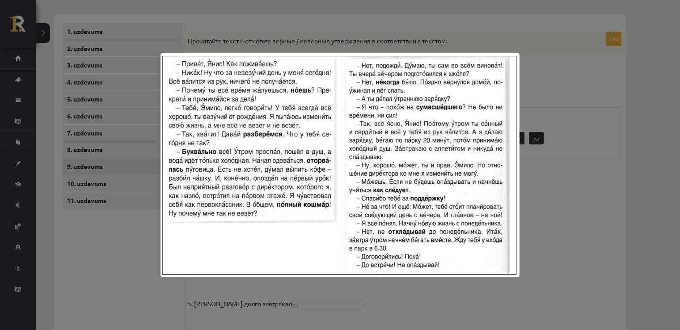
click at [600, 67] on div at bounding box center [340, 165] width 680 height 330
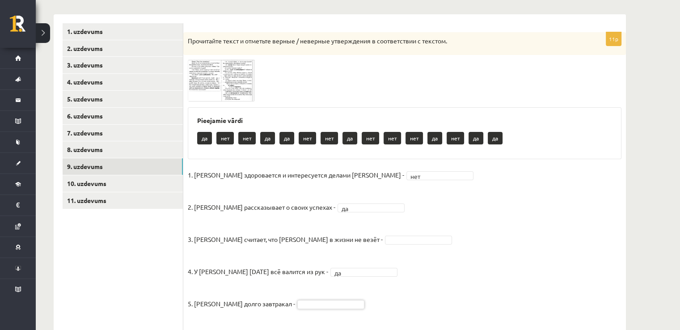
click at [194, 75] on img at bounding box center [221, 80] width 67 height 42
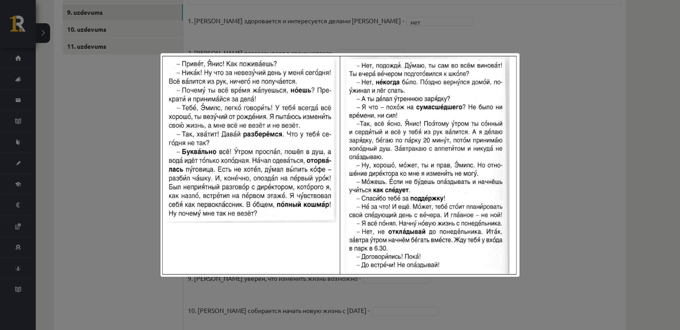
scroll to position [316, 0]
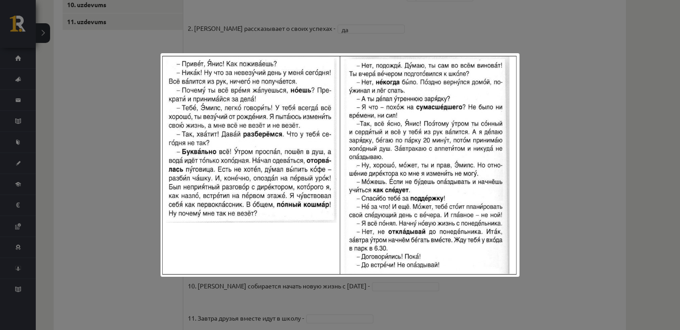
click at [624, 177] on div at bounding box center [340, 165] width 680 height 330
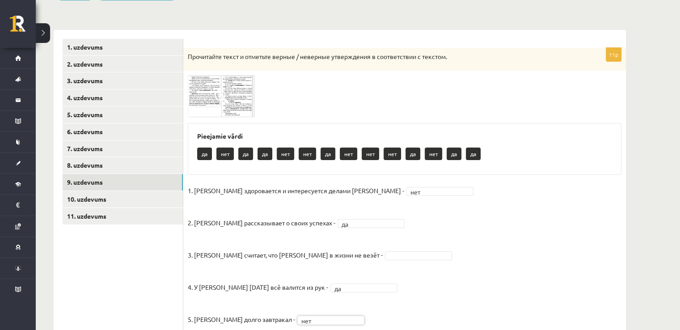
scroll to position [92, 0]
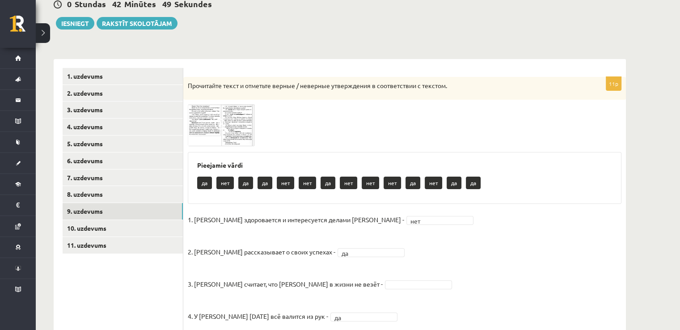
click at [209, 137] on img at bounding box center [221, 125] width 67 height 42
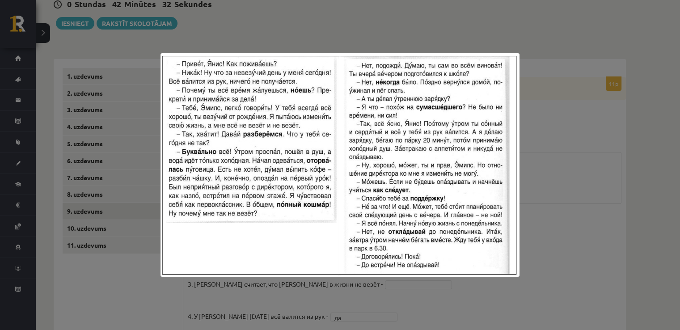
click at [551, 178] on div at bounding box center [340, 165] width 680 height 330
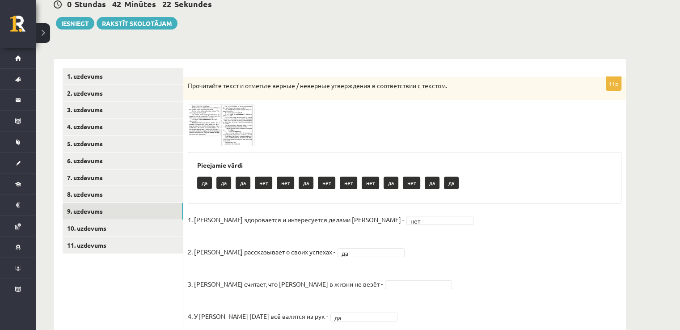
scroll to position [0, 0]
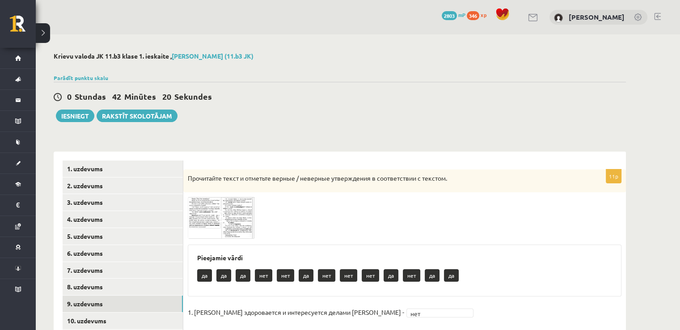
click at [212, 219] on img at bounding box center [221, 218] width 67 height 42
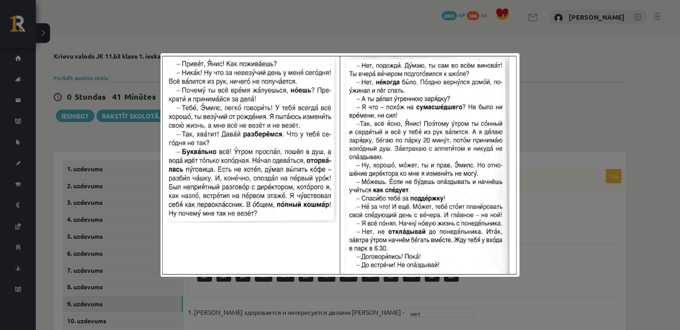
click at [534, 166] on div at bounding box center [340, 165] width 680 height 330
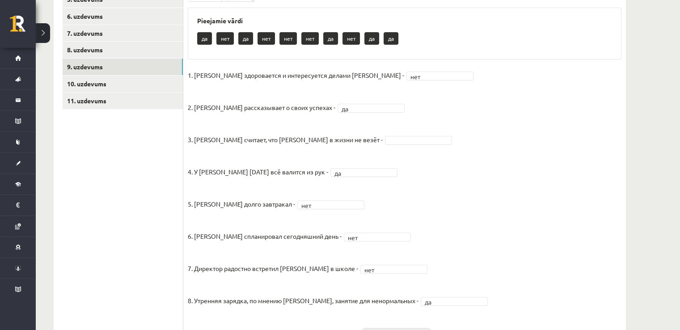
scroll to position [137, 0]
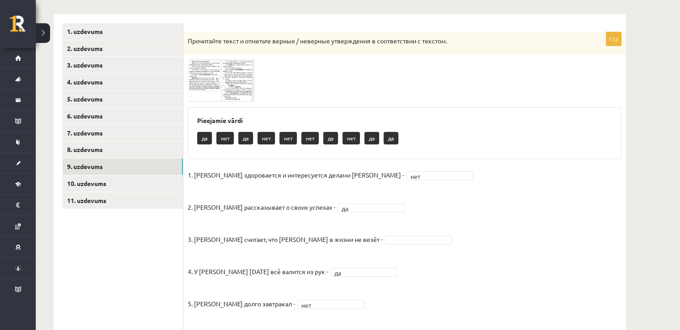
click at [201, 86] on img at bounding box center [221, 80] width 67 height 42
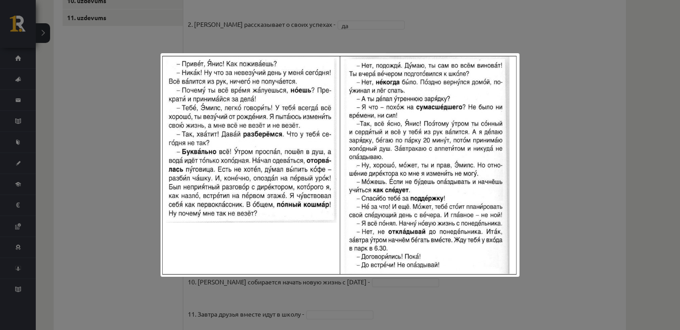
scroll to position [361, 0]
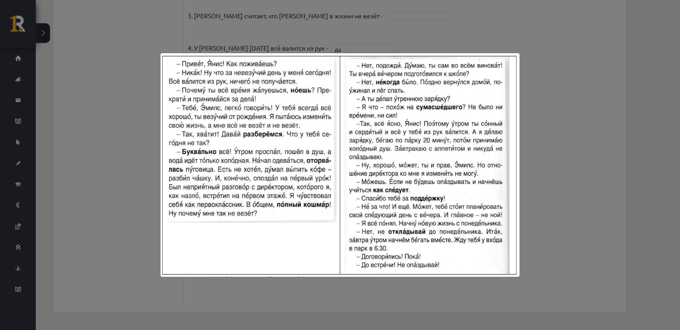
click at [551, 145] on div at bounding box center [340, 165] width 680 height 330
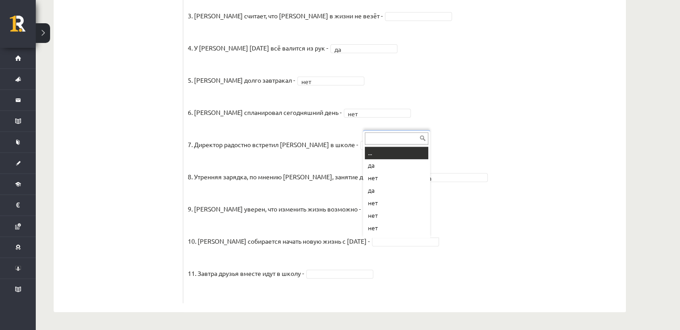
scroll to position [11, 0]
click at [497, 197] on fieldset "1. Эмилс здоровается и интересуется делами Яниса - нет *** 2. Янис рассказывает…" at bounding box center [404, 122] width 433 height 354
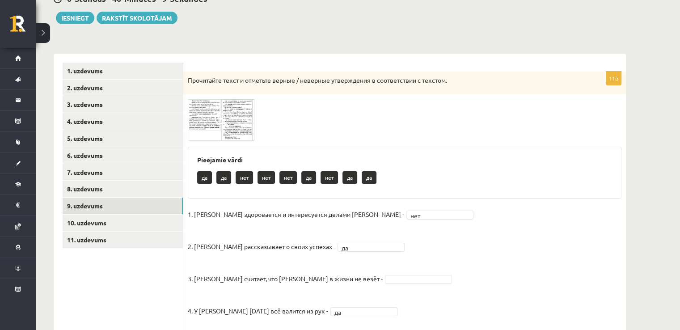
scroll to position [92, 0]
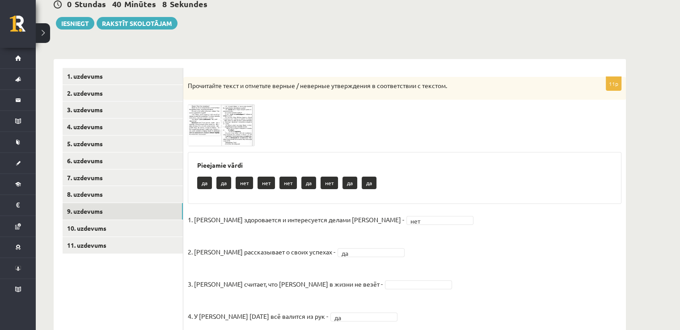
click at [233, 129] on img at bounding box center [221, 125] width 67 height 42
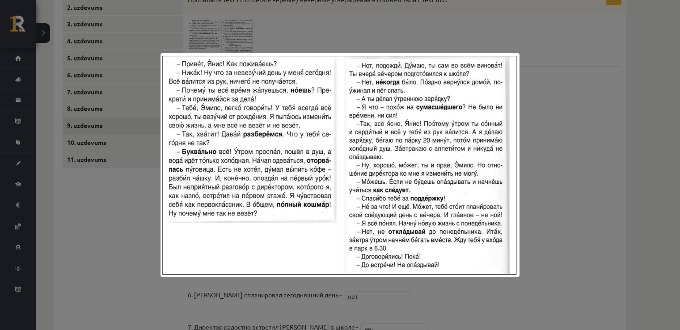
scroll to position [182, 0]
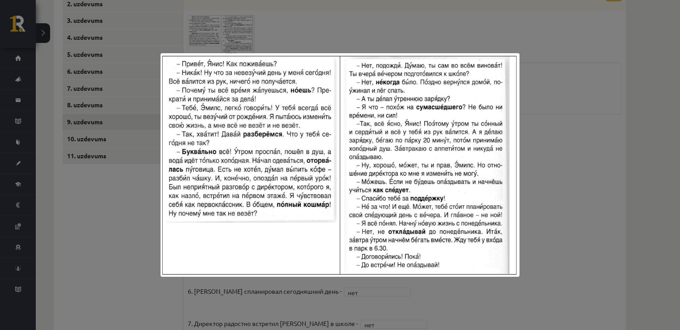
drag, startPoint x: 597, startPoint y: 196, endPoint x: 593, endPoint y: 200, distance: 5.7
click at [597, 195] on div at bounding box center [340, 165] width 680 height 330
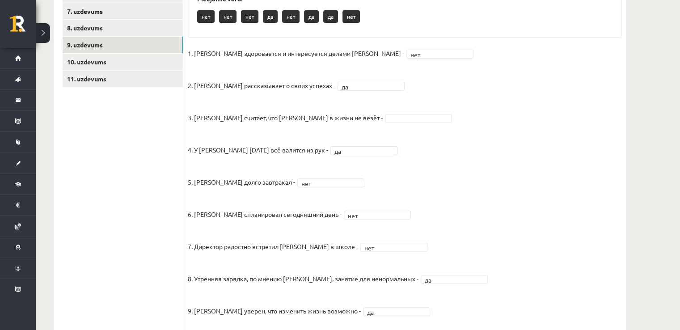
scroll to position [137, 0]
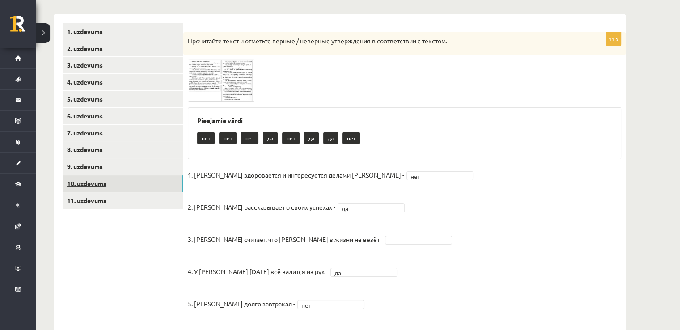
click at [143, 180] on link "10. uzdevums" at bounding box center [123, 183] width 120 height 17
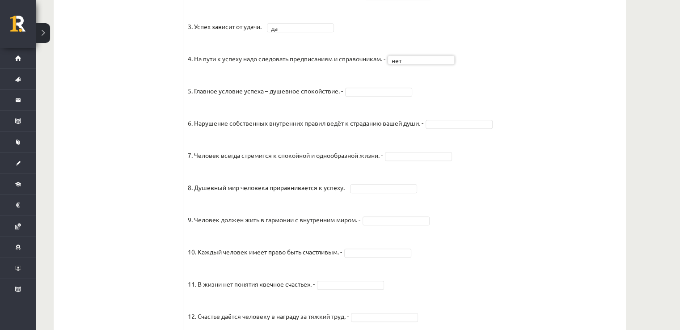
scroll to position [601, 0]
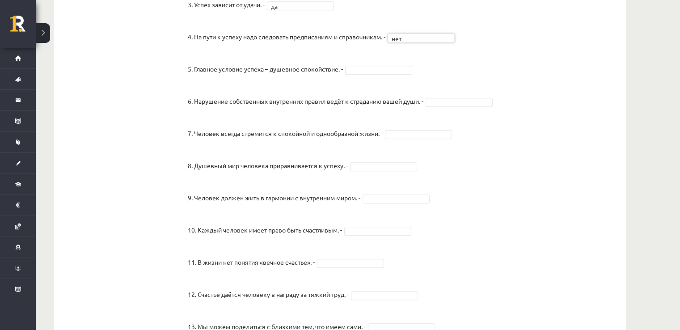
click at [377, 86] on fieldset "1. Человек должен жить по составленному плану. - да ** 2. Если хочешь быть успе…" at bounding box center [404, 167] width 433 height 469
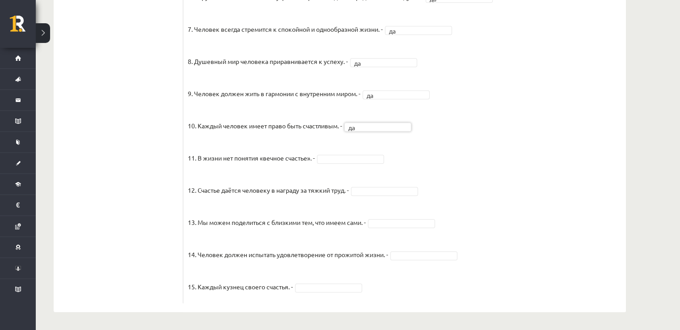
scroll to position [714, 0]
drag, startPoint x: 339, startPoint y: 160, endPoint x: 344, endPoint y: 158, distance: 5.2
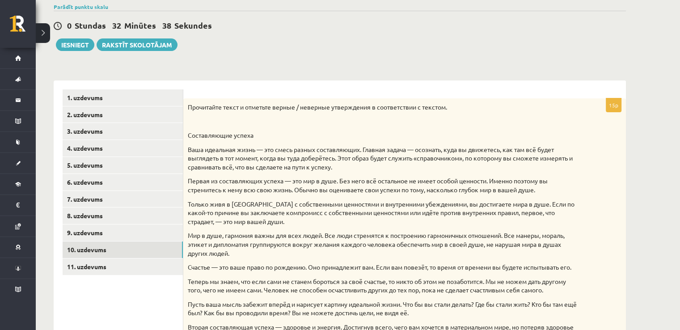
scroll to position [89, 0]
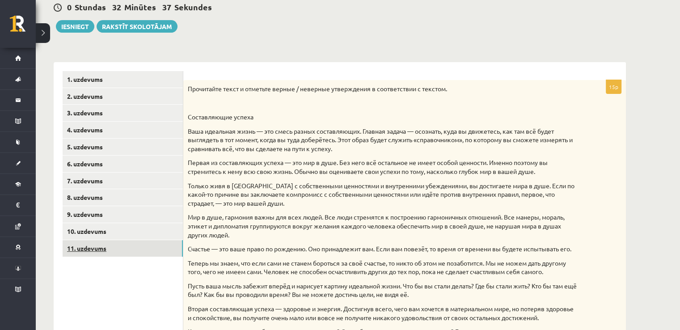
click at [145, 245] on link "11. uzdevums" at bounding box center [123, 248] width 120 height 17
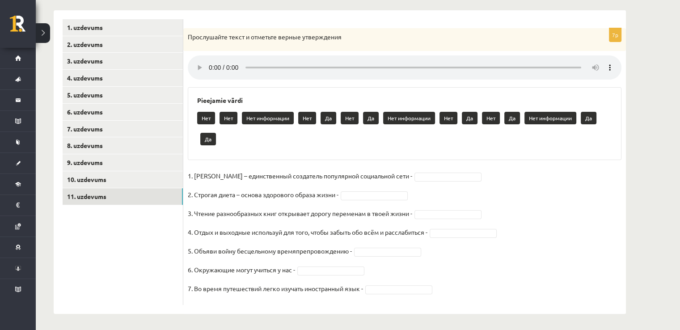
scroll to position [143, 0]
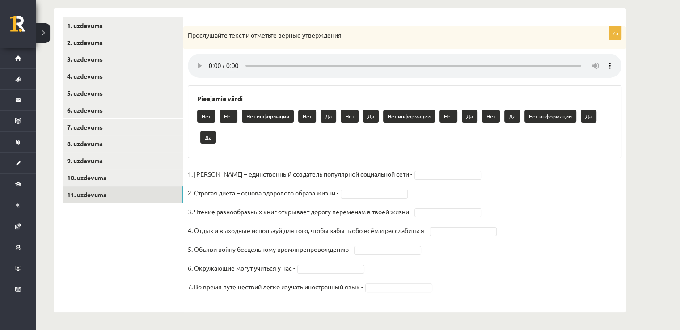
click at [378, 27] on div "Прослушайте текст и отметьте верные утверждения" at bounding box center [404, 37] width 442 height 23
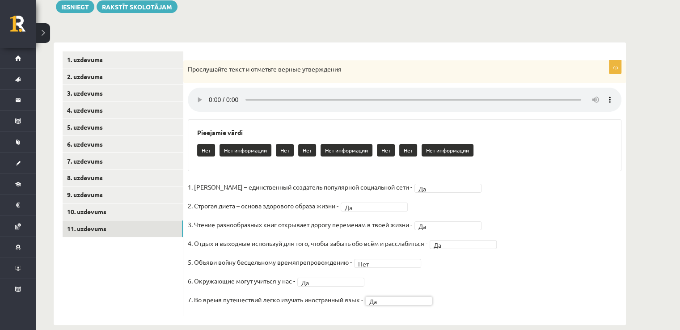
scroll to position [122, 0]
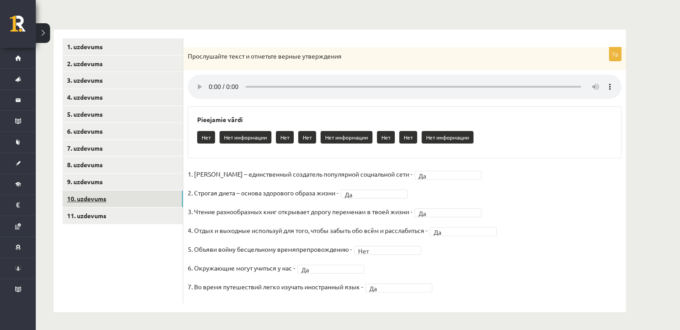
click at [163, 202] on link "10. uzdevums" at bounding box center [123, 198] width 120 height 17
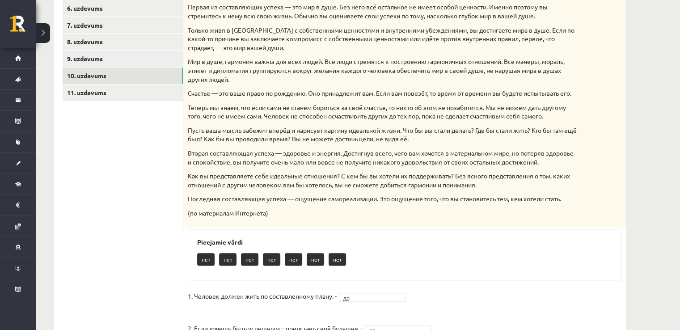
scroll to position [177, 0]
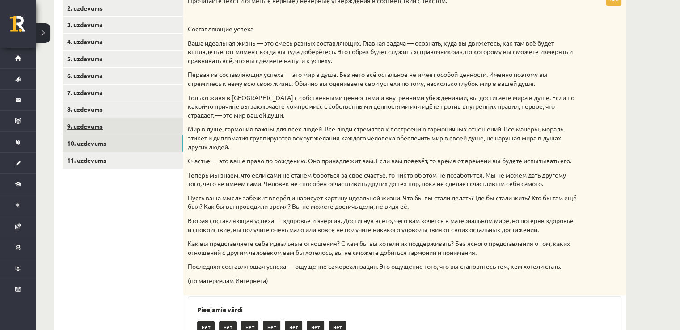
click at [147, 131] on link "9. uzdevums" at bounding box center [123, 126] width 120 height 17
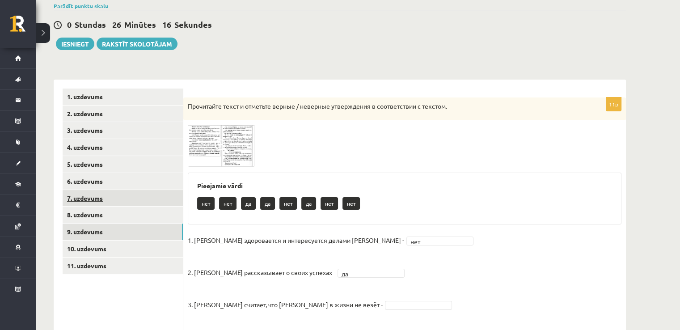
scroll to position [48, 0]
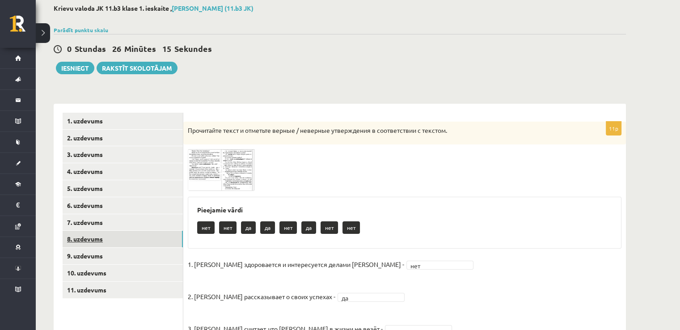
click at [113, 234] on link "8. uzdevums" at bounding box center [123, 239] width 120 height 17
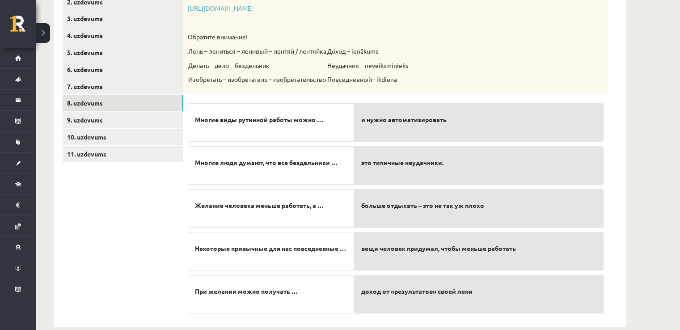
scroll to position [198, 0]
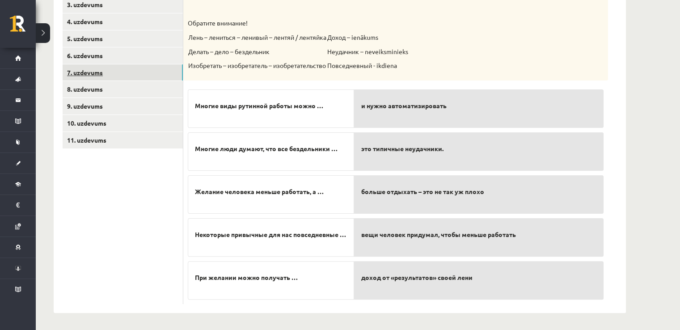
click at [170, 73] on link "7. uzdevums" at bounding box center [123, 72] width 120 height 17
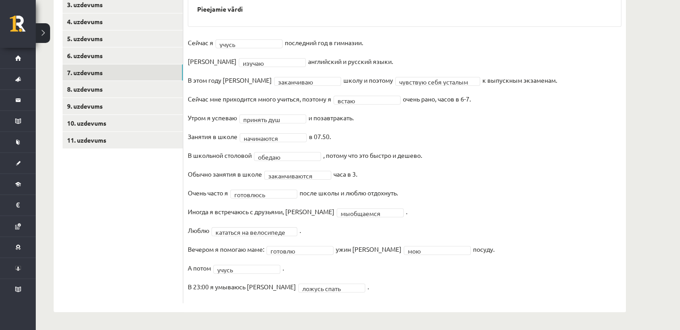
scroll to position [19, 0]
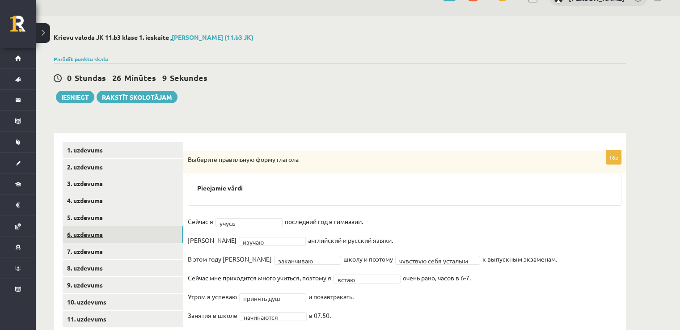
click at [138, 234] on link "6. uzdevums" at bounding box center [123, 234] width 120 height 17
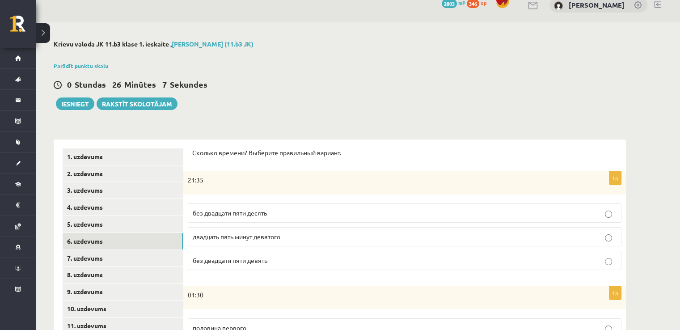
scroll to position [0, 0]
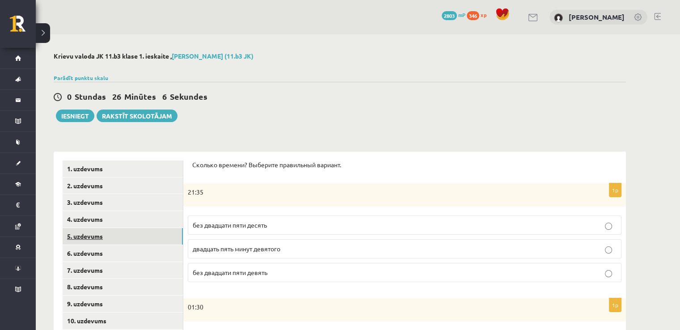
click at [168, 231] on link "5. uzdevums" at bounding box center [123, 236] width 120 height 17
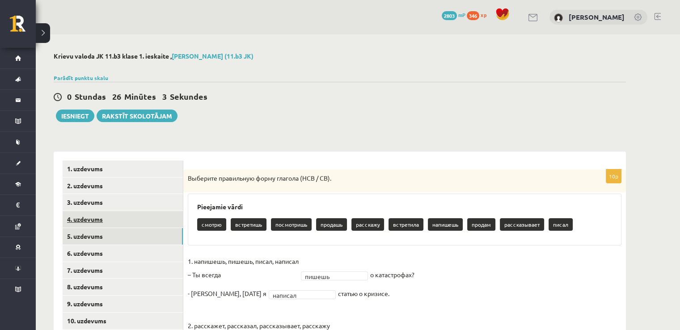
click at [160, 214] on link "4. uzdevums" at bounding box center [123, 219] width 120 height 17
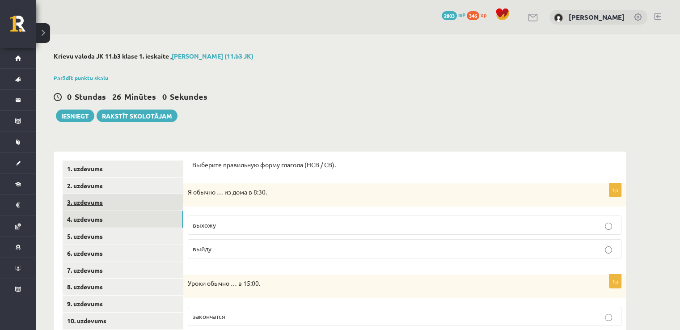
click at [150, 204] on link "3. uzdevums" at bounding box center [123, 202] width 120 height 17
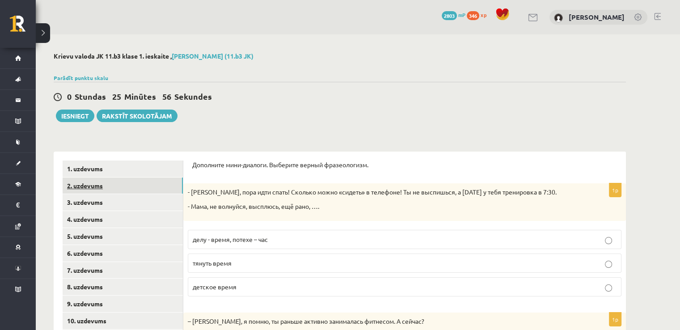
click at [118, 186] on link "2. uzdevums" at bounding box center [123, 185] width 120 height 17
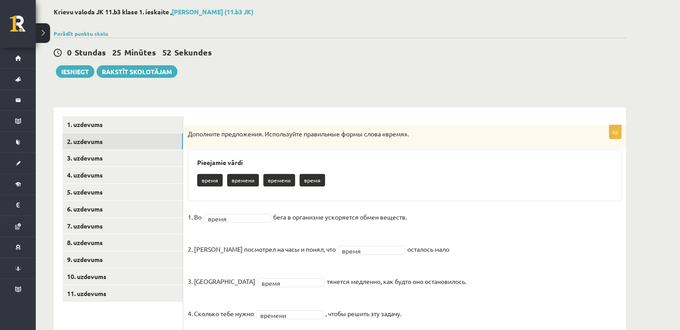
scroll to position [135, 0]
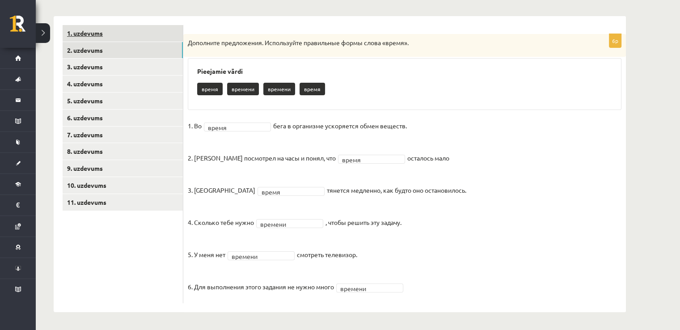
click at [147, 39] on link "1. uzdevums" at bounding box center [123, 33] width 120 height 17
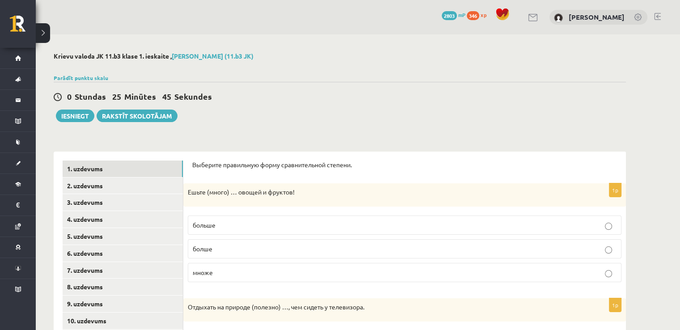
scroll to position [0, 0]
click at [70, 113] on button "Iesniegt" at bounding box center [75, 115] width 38 height 13
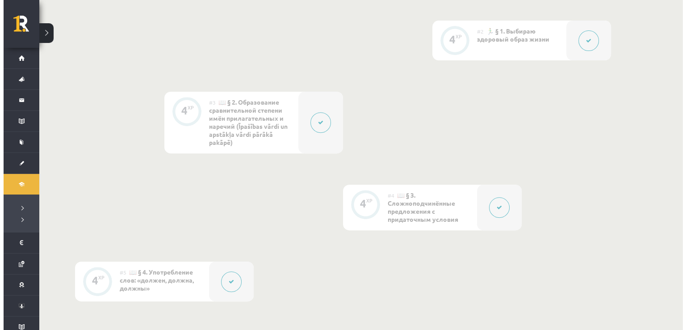
scroll to position [626, 0]
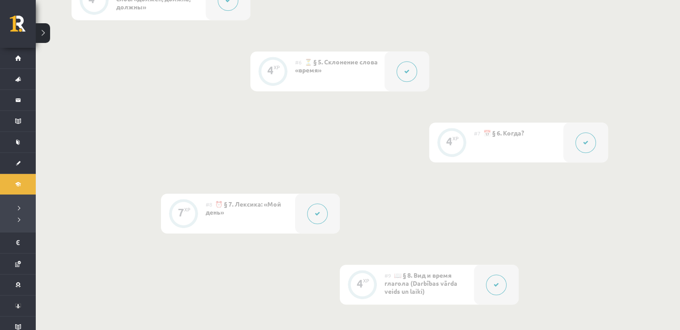
click at [403, 67] on button at bounding box center [406, 71] width 21 height 21
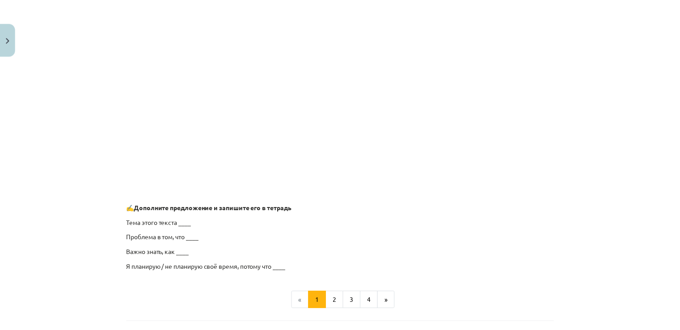
scroll to position [670, 0]
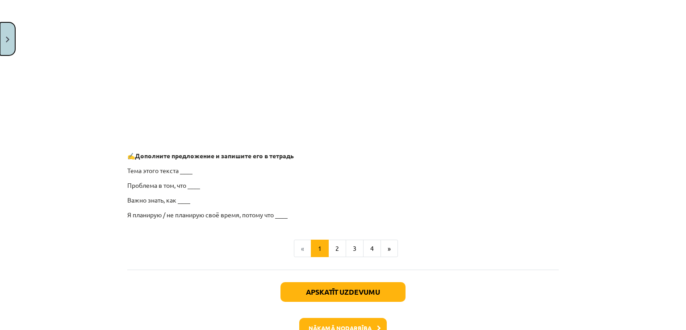
click at [0, 40] on button "Close" at bounding box center [7, 38] width 15 height 33
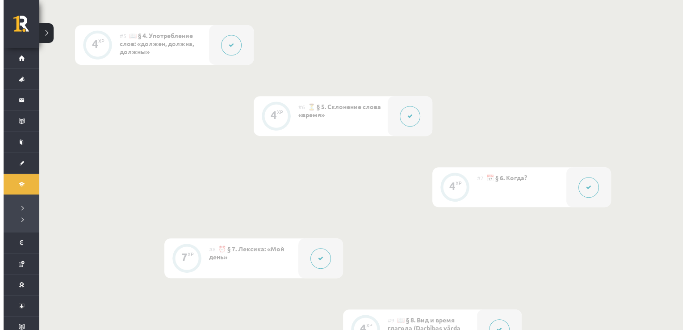
scroll to position [536, 0]
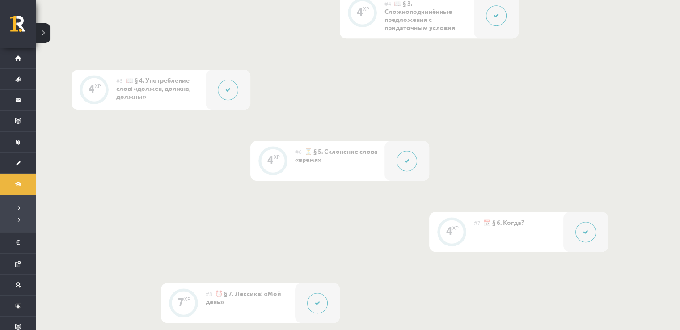
click at [227, 95] on button at bounding box center [228, 90] width 21 height 21
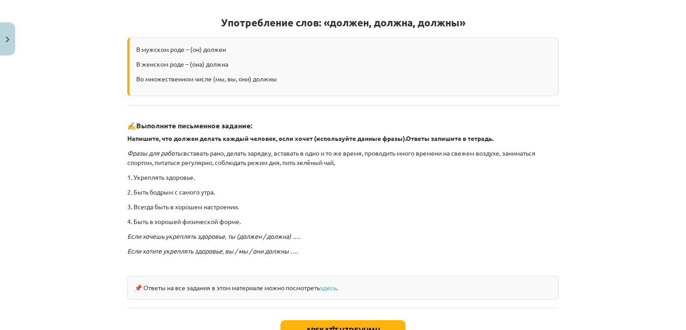
scroll to position [254, 0]
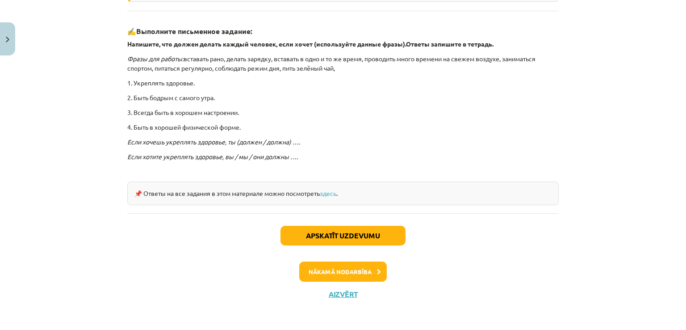
click at [16, 38] on div "Mācību tēma: Krievu valodas b1 - 11. klases 1.ieskaites mācību materiāls #5 📖 §…" at bounding box center [343, 165] width 686 height 330
click at [9, 38] on img "Close" at bounding box center [8, 40] width 4 height 6
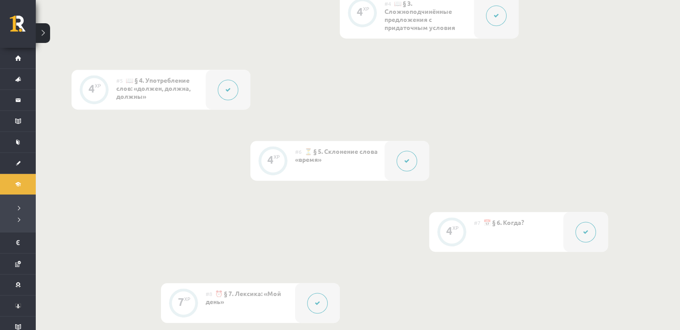
click at [581, 235] on button at bounding box center [585, 232] width 21 height 21
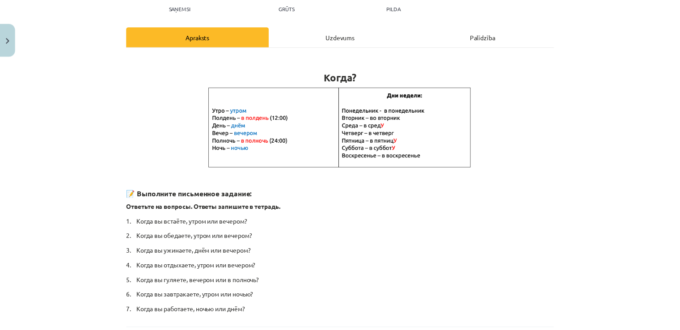
scroll to position [221, 0]
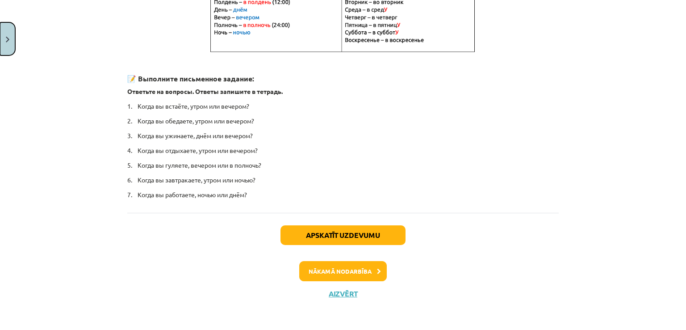
click at [6, 29] on button "Close" at bounding box center [7, 38] width 15 height 33
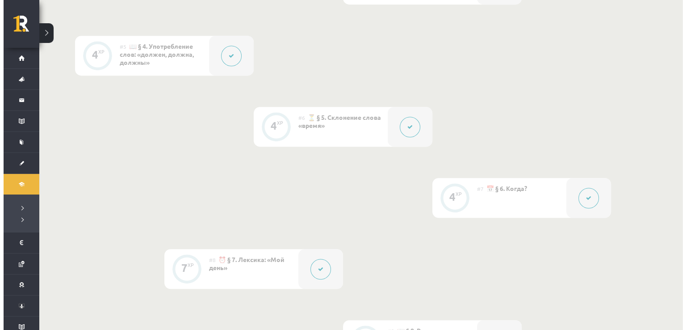
scroll to position [626, 0]
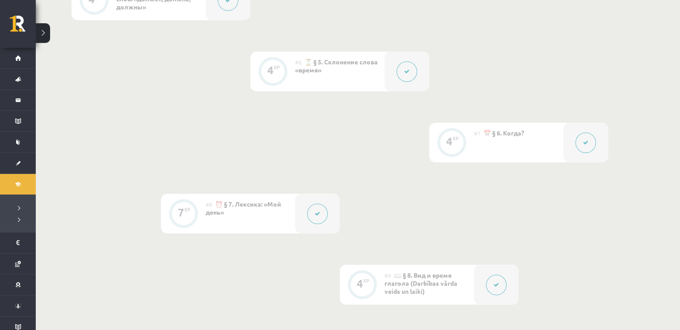
click at [329, 218] on div at bounding box center [317, 213] width 45 height 40
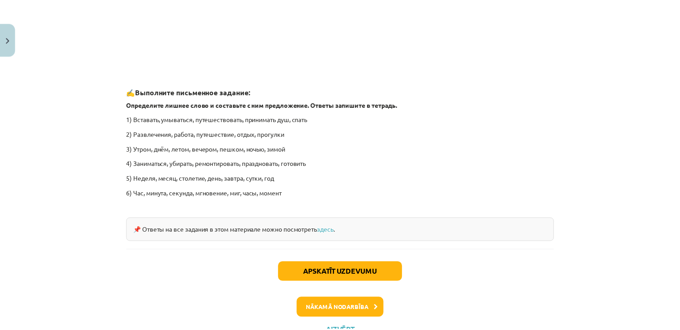
scroll to position [1366, 0]
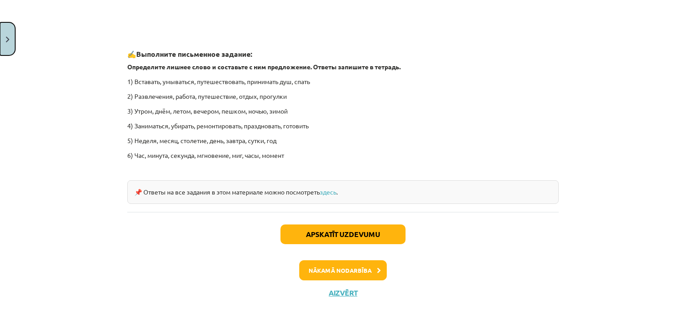
click at [11, 40] on button "Close" at bounding box center [7, 38] width 15 height 33
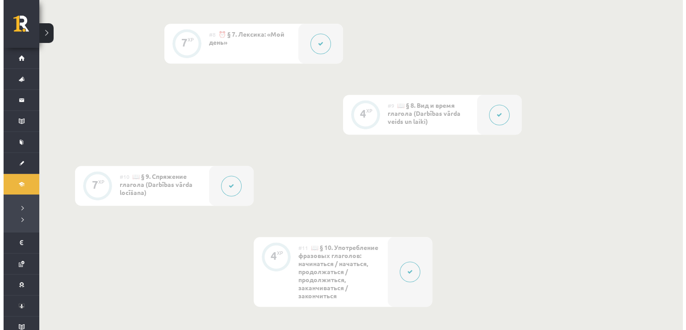
scroll to position [760, 0]
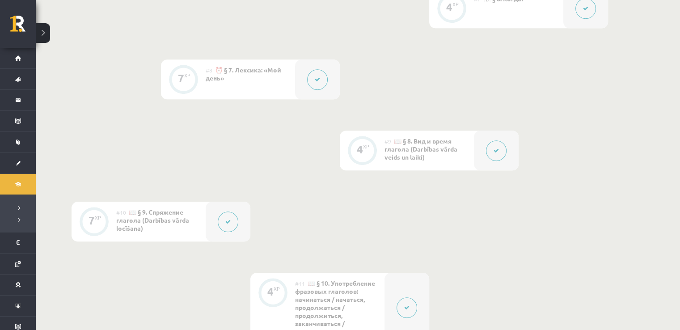
click at [490, 150] on button at bounding box center [496, 150] width 21 height 21
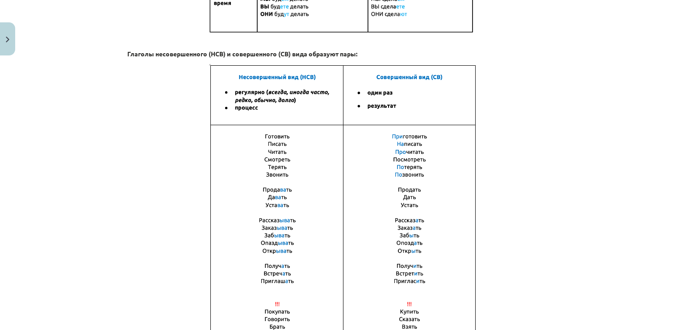
scroll to position [658, 0]
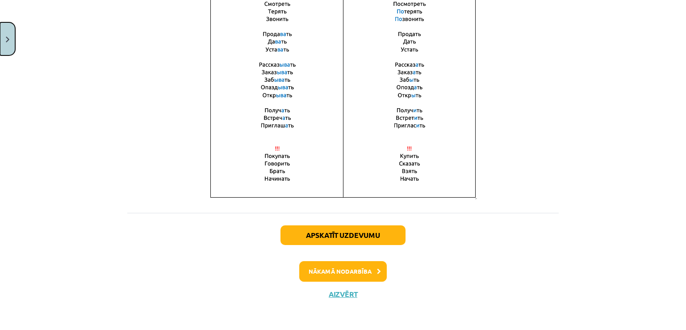
click at [9, 44] on button "Close" at bounding box center [7, 38] width 15 height 33
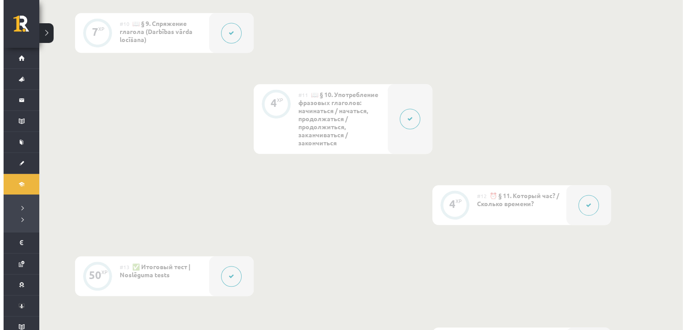
scroll to position [983, 0]
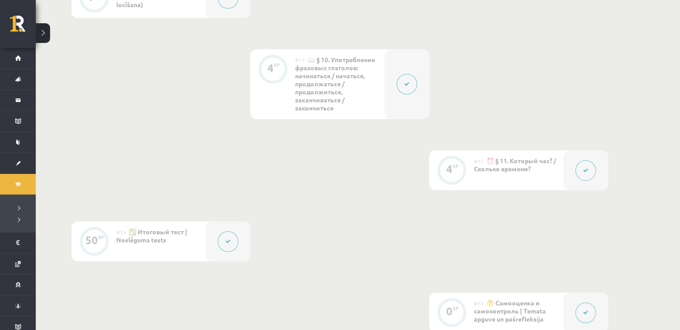
click at [583, 177] on button at bounding box center [585, 170] width 21 height 21
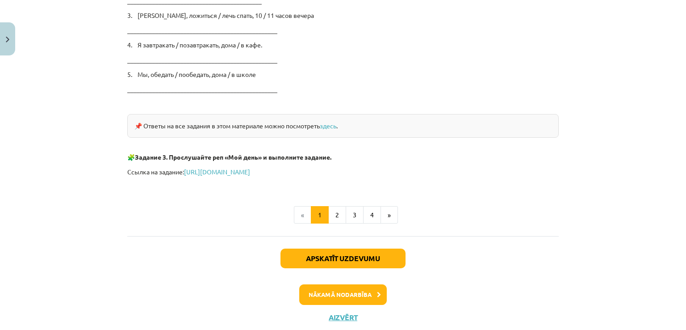
scroll to position [1541, 0]
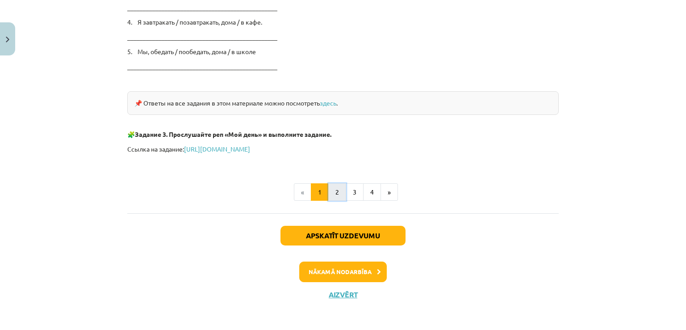
click at [337, 192] on button "2" at bounding box center [337, 192] width 18 height 18
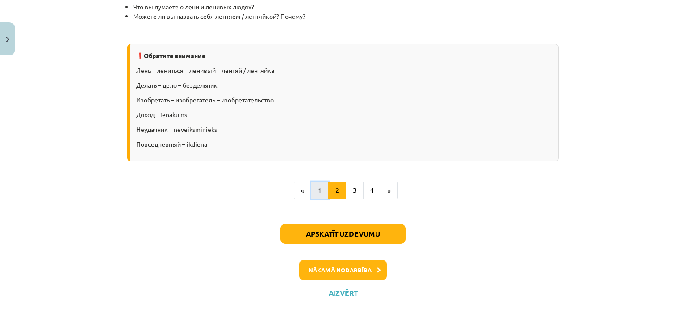
click at [319, 195] on button "1" at bounding box center [320, 190] width 18 height 18
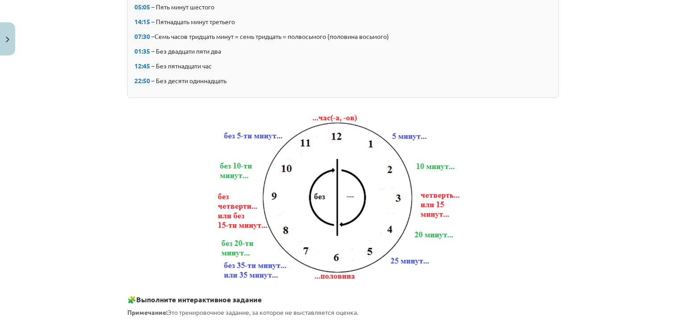
scroll to position [79, 0]
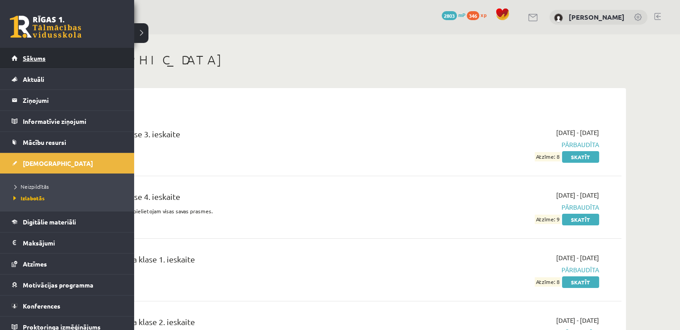
click at [46, 55] on link "Sākums" at bounding box center [67, 58] width 111 height 21
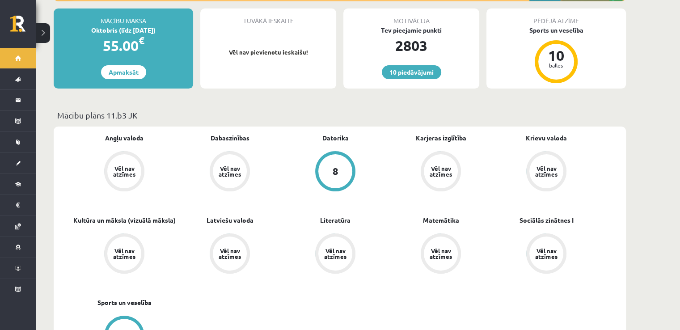
scroll to position [223, 0]
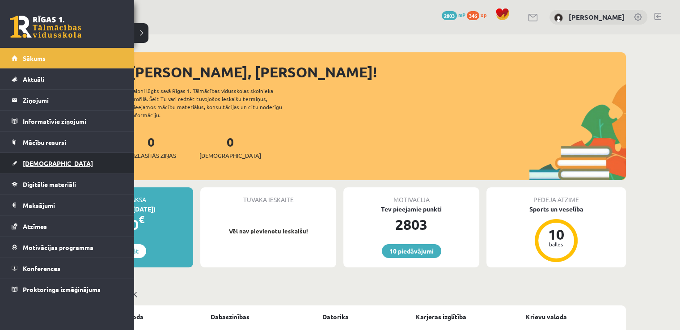
click at [61, 157] on link "[DEMOGRAPHIC_DATA]" at bounding box center [67, 163] width 111 height 21
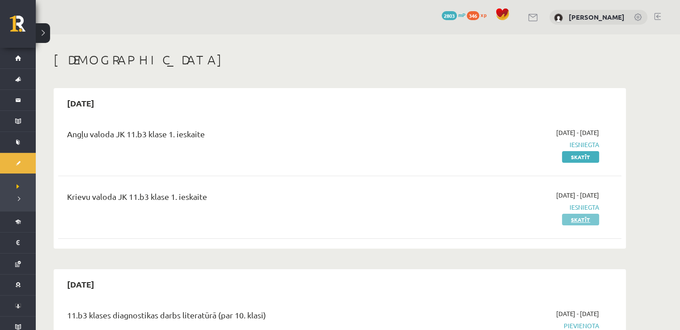
click at [583, 219] on link "Skatīt" at bounding box center [580, 220] width 37 height 12
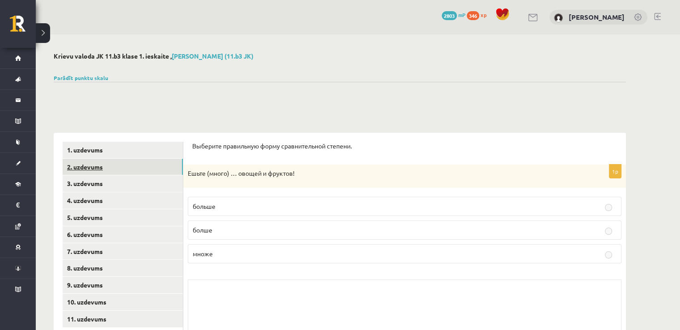
click at [123, 168] on link "2. uzdevums" at bounding box center [123, 167] width 120 height 17
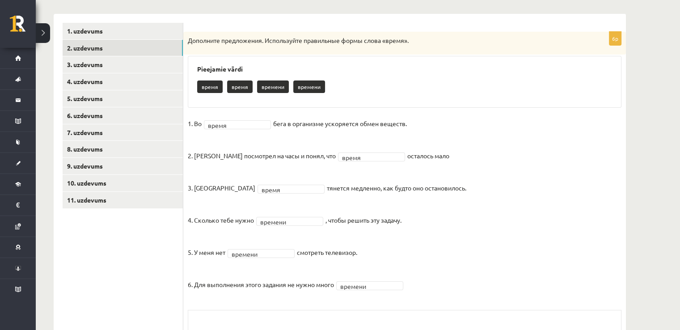
scroll to position [134, 0]
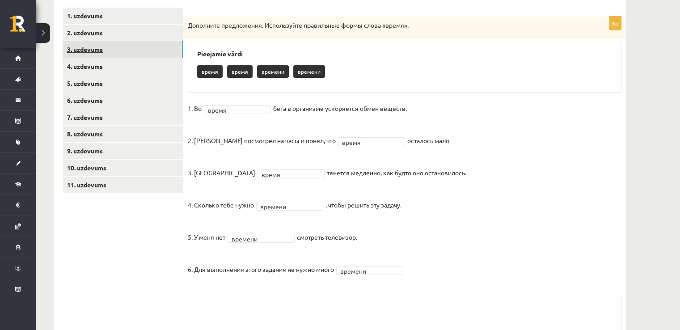
click at [148, 50] on link "3. uzdevums" at bounding box center [123, 49] width 120 height 17
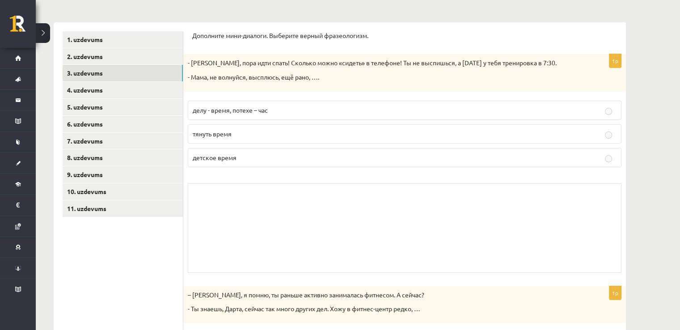
scroll to position [92, 0]
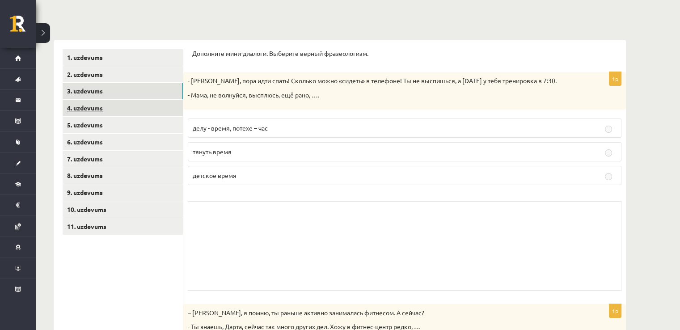
click at [106, 115] on link "4. uzdevums" at bounding box center [123, 108] width 120 height 17
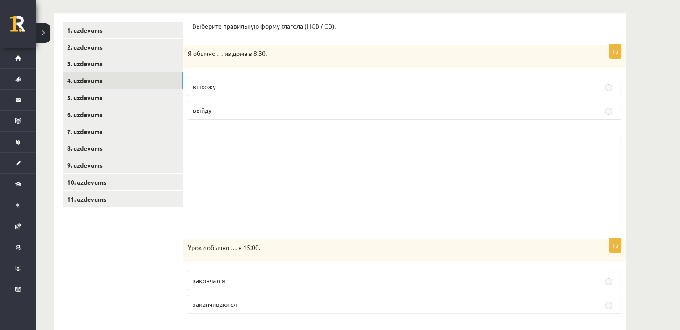
scroll to position [104, 0]
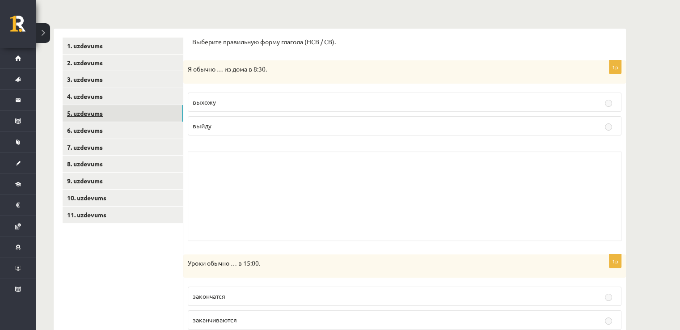
click at [133, 113] on link "5. uzdevums" at bounding box center [123, 113] width 120 height 17
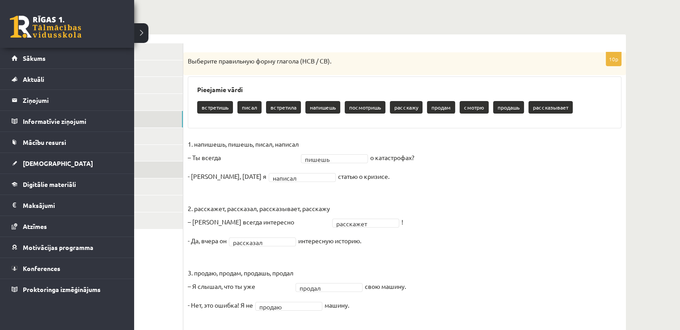
scroll to position [80, 0]
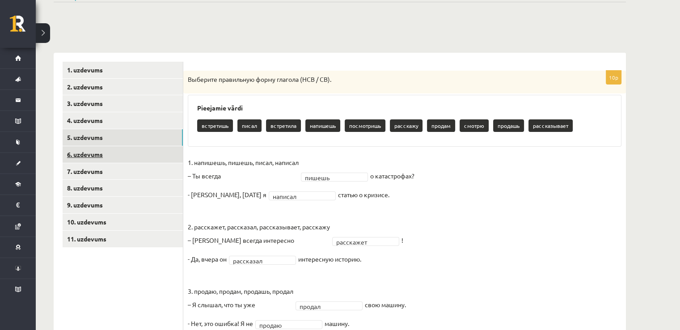
click at [149, 155] on link "6. uzdevums" at bounding box center [123, 154] width 120 height 17
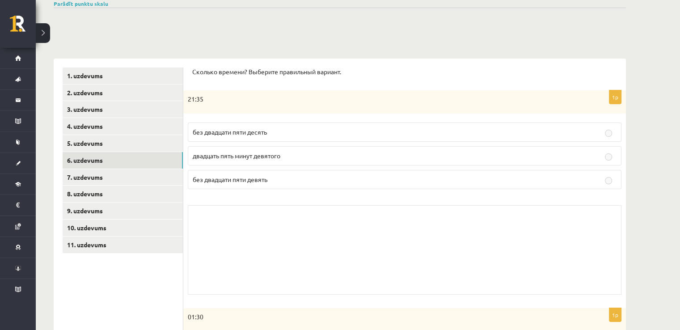
scroll to position [0, 0]
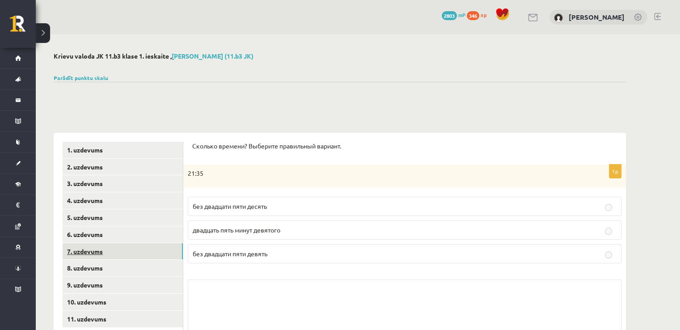
click at [146, 256] on link "7. uzdevums" at bounding box center [123, 251] width 120 height 17
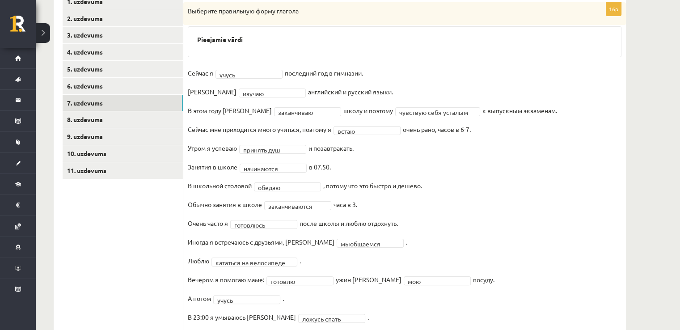
scroll to position [147, 0]
click at [159, 118] on link "8. uzdevums" at bounding box center [123, 120] width 120 height 17
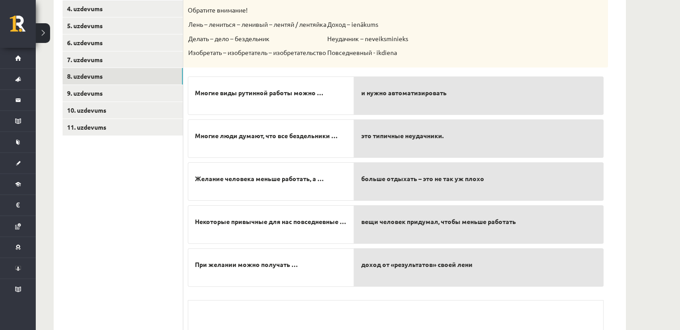
scroll to position [192, 0]
click at [159, 89] on link "9. uzdevums" at bounding box center [123, 92] width 120 height 17
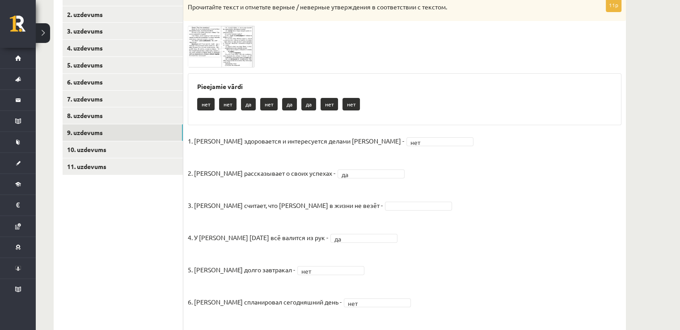
scroll to position [147, 0]
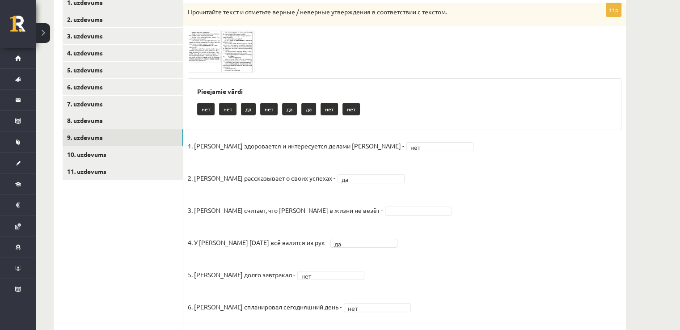
click at [222, 48] on span at bounding box center [221, 52] width 14 height 14
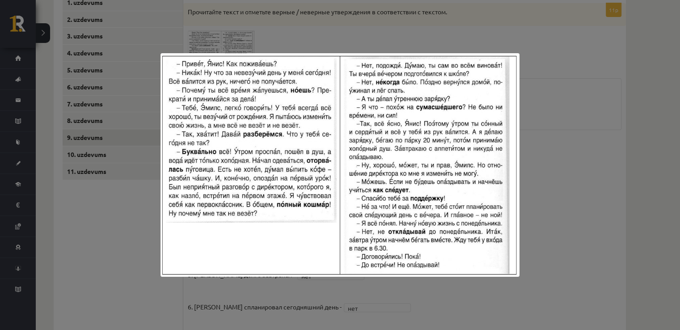
click at [579, 184] on div at bounding box center [340, 165] width 680 height 330
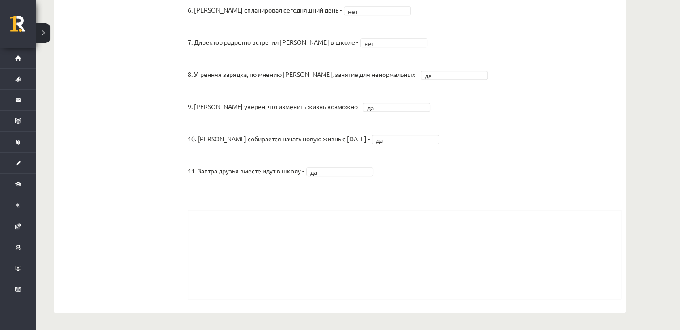
scroll to position [221, 0]
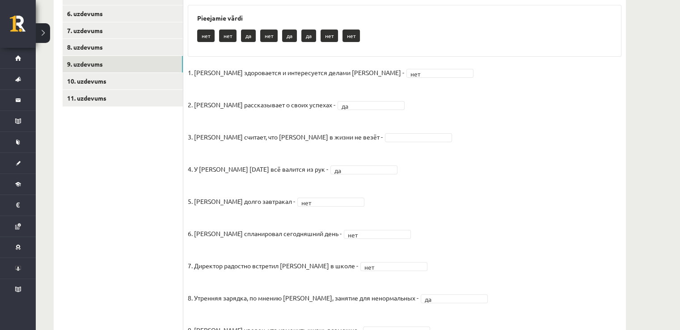
click at [385, 141] on div at bounding box center [418, 137] width 67 height 9
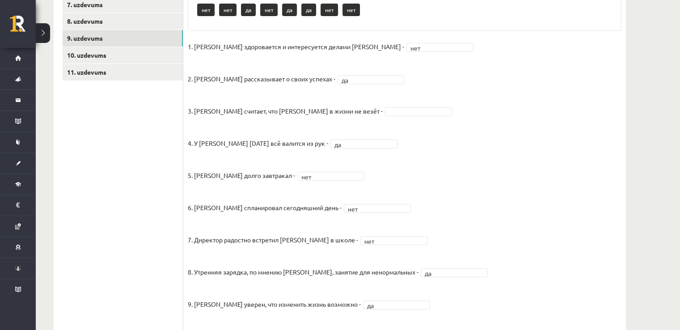
scroll to position [176, 0]
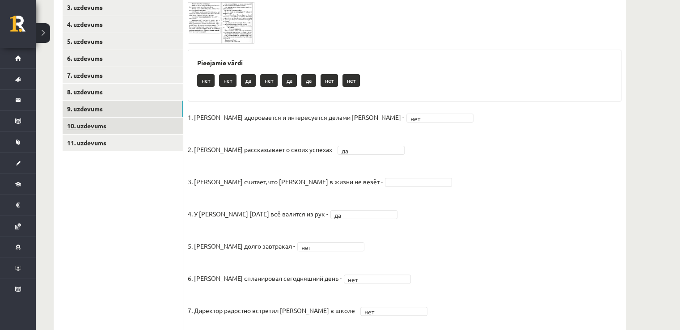
click at [129, 126] on link "10. uzdevums" at bounding box center [123, 126] width 120 height 17
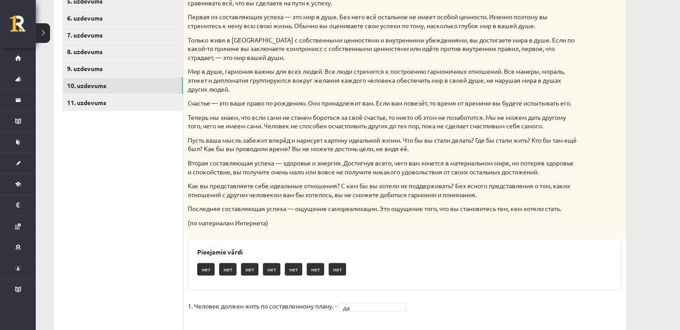
scroll to position [131, 0]
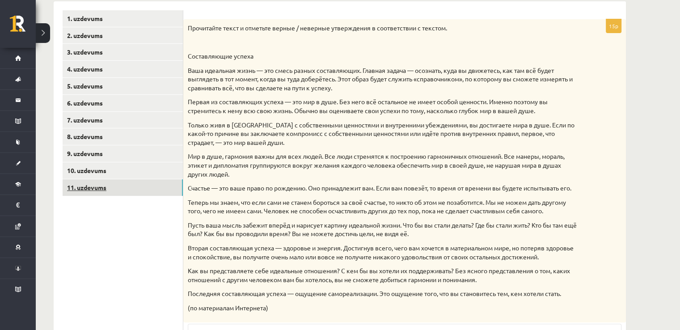
click at [80, 190] on link "11. uzdevums" at bounding box center [123, 187] width 120 height 17
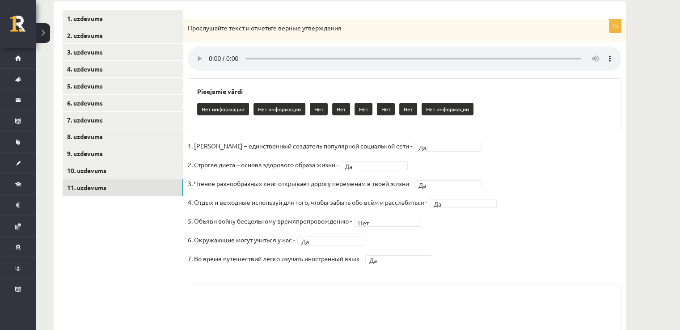
scroll to position [0, 0]
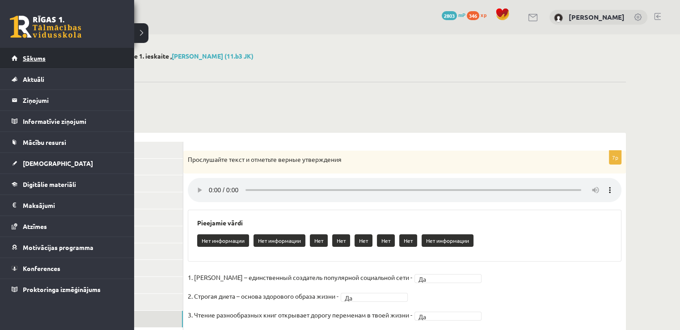
click at [16, 63] on link "Sākums" at bounding box center [67, 58] width 111 height 21
